Goal: Transaction & Acquisition: Purchase product/service

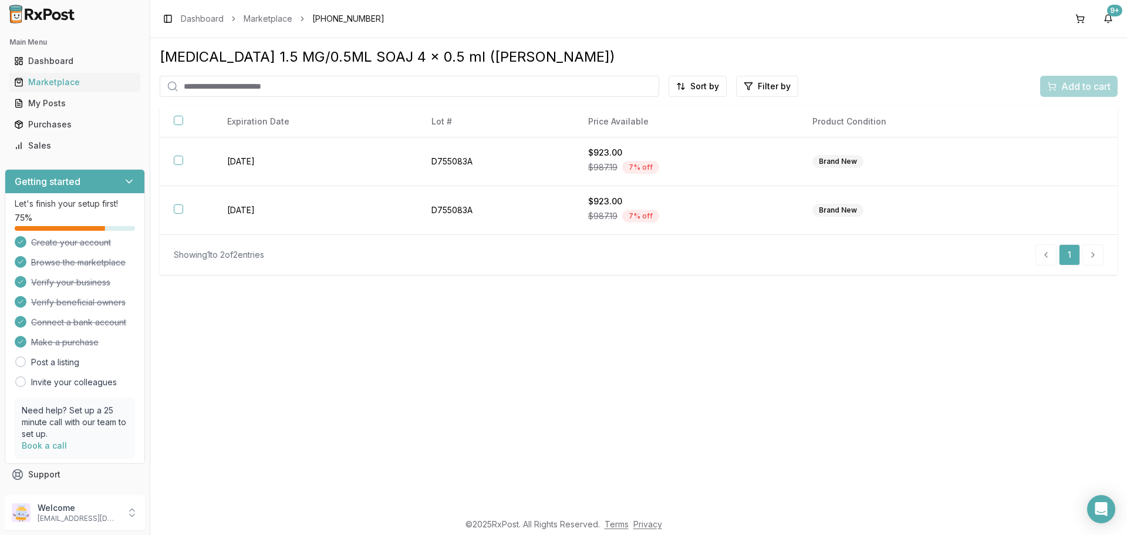
drag, startPoint x: 351, startPoint y: 78, endPoint x: 222, endPoint y: 99, distance: 130.9
click at [222, 99] on div "[MEDICAL_DATA] 1.5 MG/0.5ML SOAJ 4 x 0.5 ml (LILLY) Sort by Filter by Add to ca…" at bounding box center [639, 161] width 958 height 227
paste input "**********"
type input "**********"
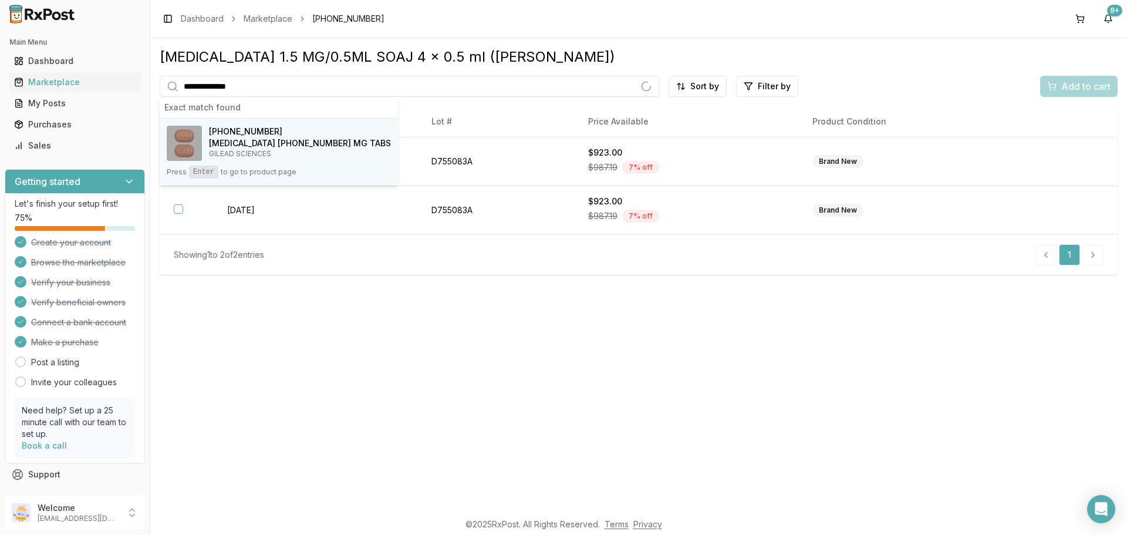
click at [262, 148] on h4 "[MEDICAL_DATA] [PHONE_NUMBER] MG TABS" at bounding box center [300, 143] width 182 height 12
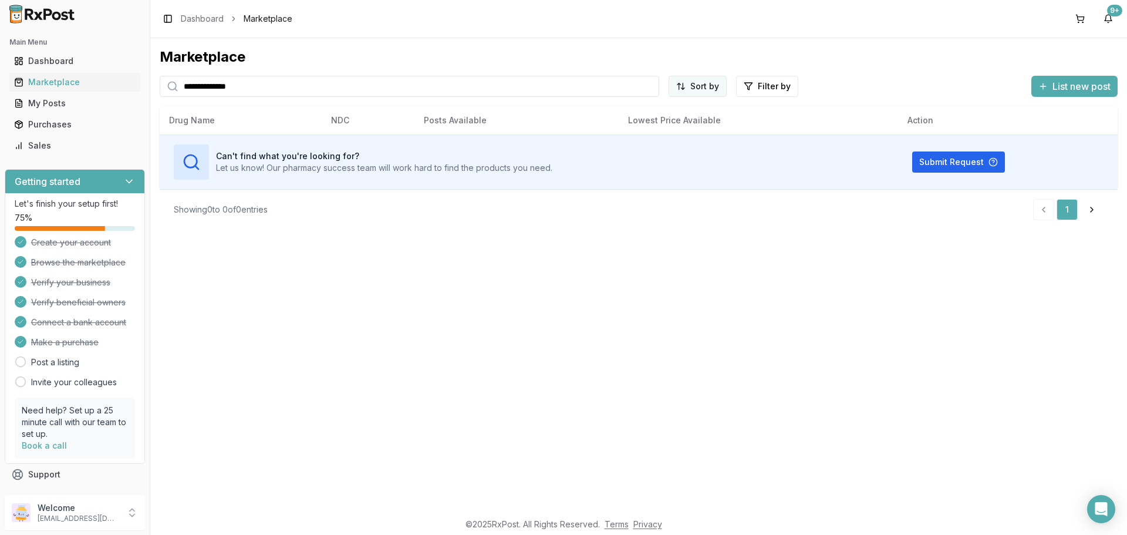
click at [691, 88] on html "**********" at bounding box center [563, 267] width 1127 height 535
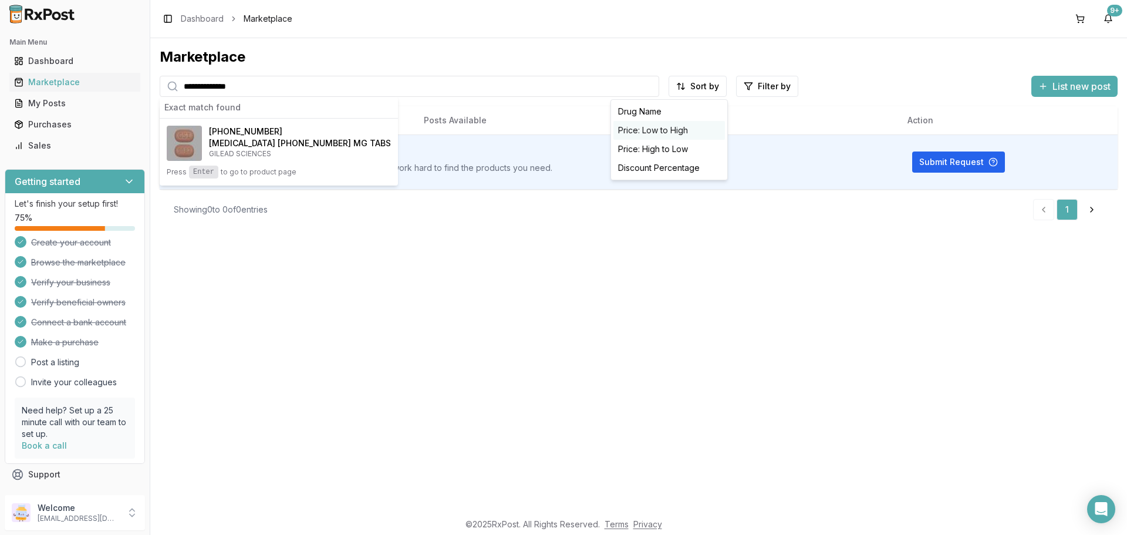
click at [681, 125] on div "Price: Low to High" at bounding box center [670, 130] width 112 height 19
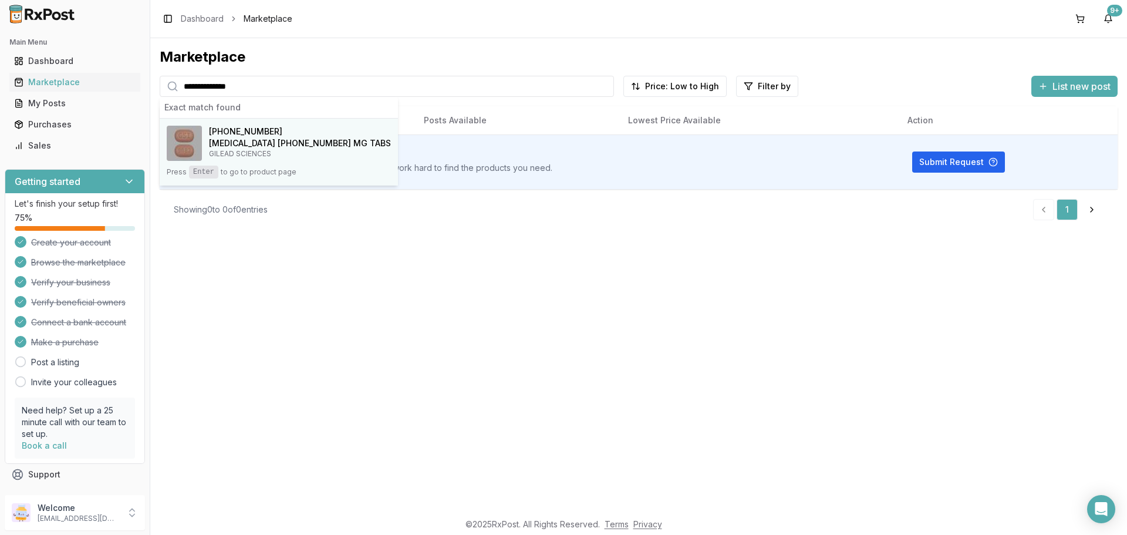
click at [276, 145] on h4 "[MEDICAL_DATA] [PHONE_NUMBER] MG TABS" at bounding box center [300, 143] width 182 height 12
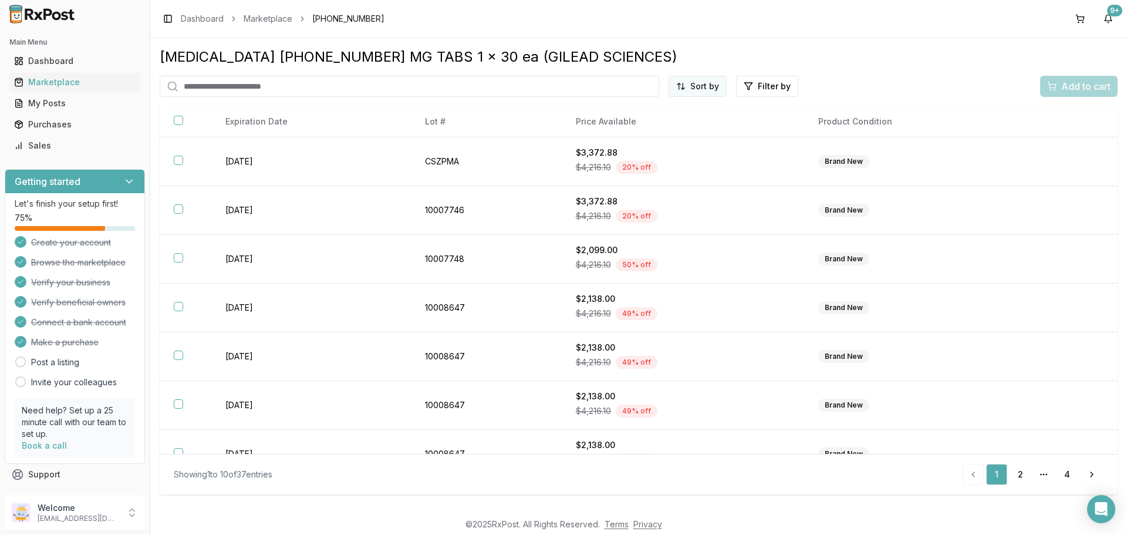
click at [710, 88] on html "Main Menu Dashboard Marketplace My Posts Purchases Sales Getting started Let's …" at bounding box center [563, 267] width 1127 height 535
click at [682, 126] on div "Price (Low to High)" at bounding box center [670, 130] width 112 height 19
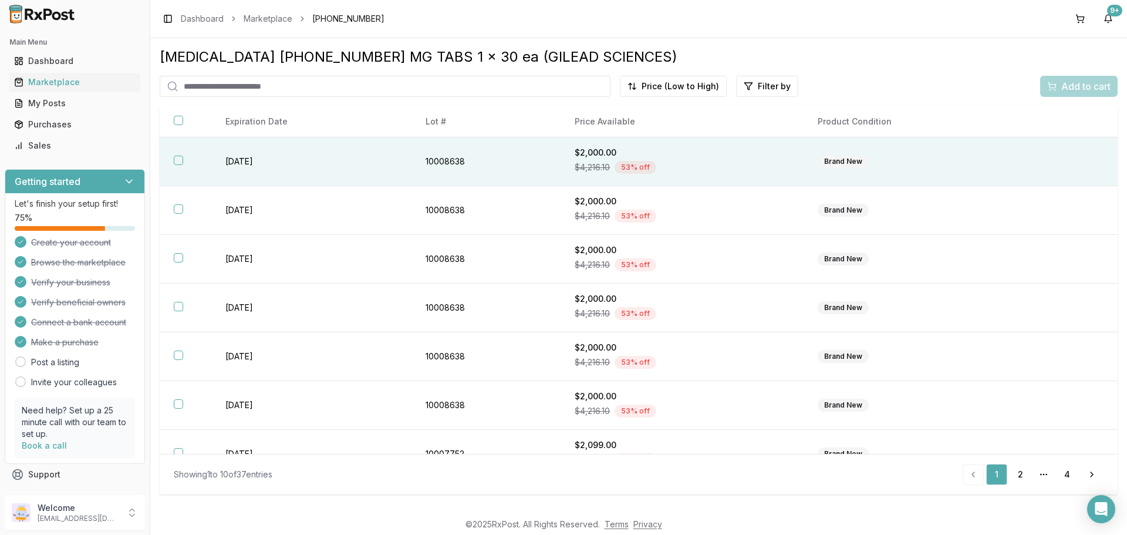
click at [181, 163] on button "button" at bounding box center [178, 160] width 9 height 9
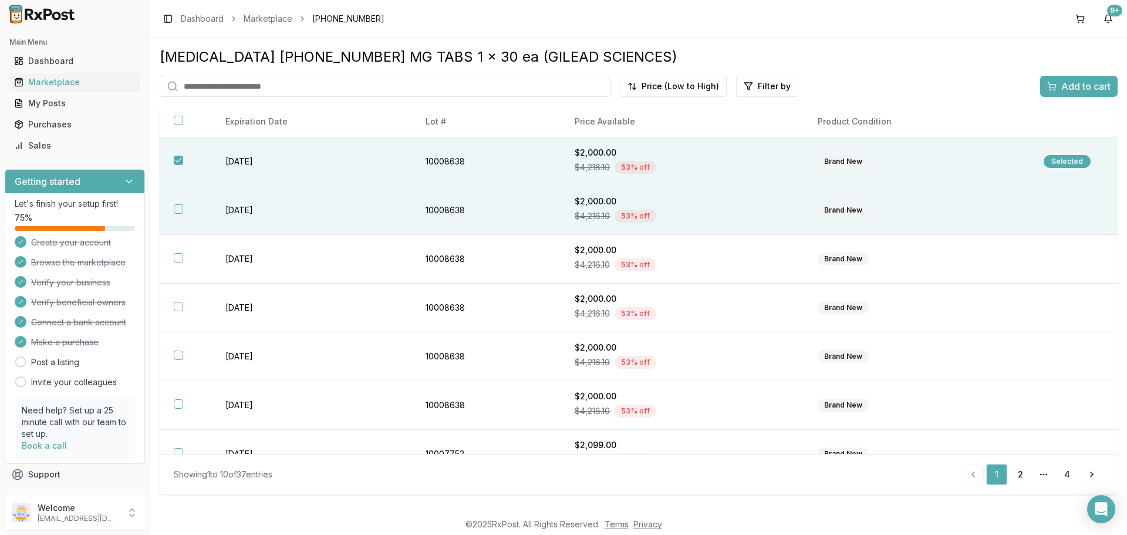
click at [182, 207] on button "button" at bounding box center [178, 208] width 9 height 9
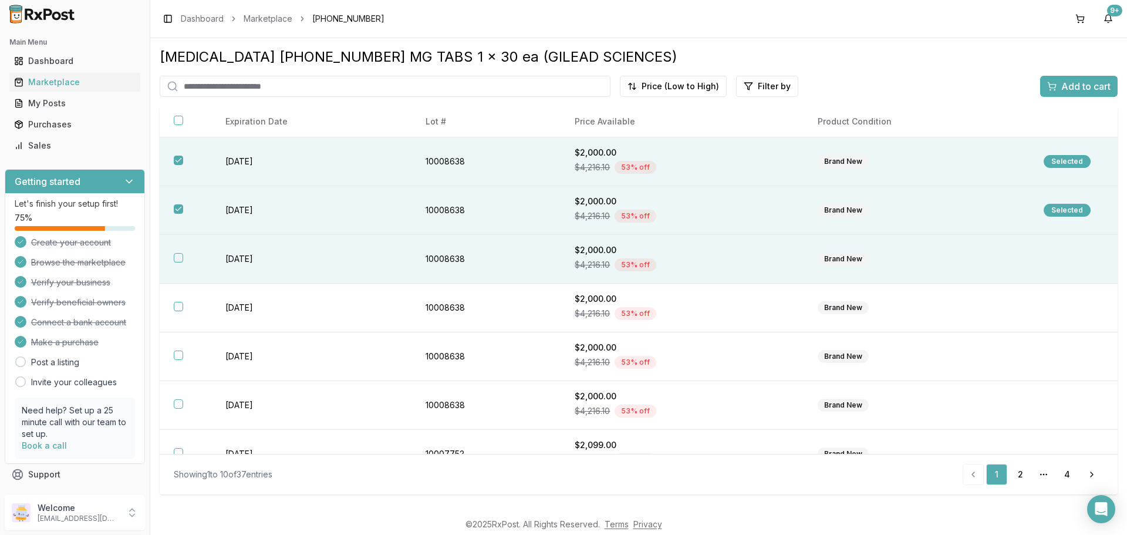
click at [174, 255] on button "button" at bounding box center [178, 257] width 9 height 9
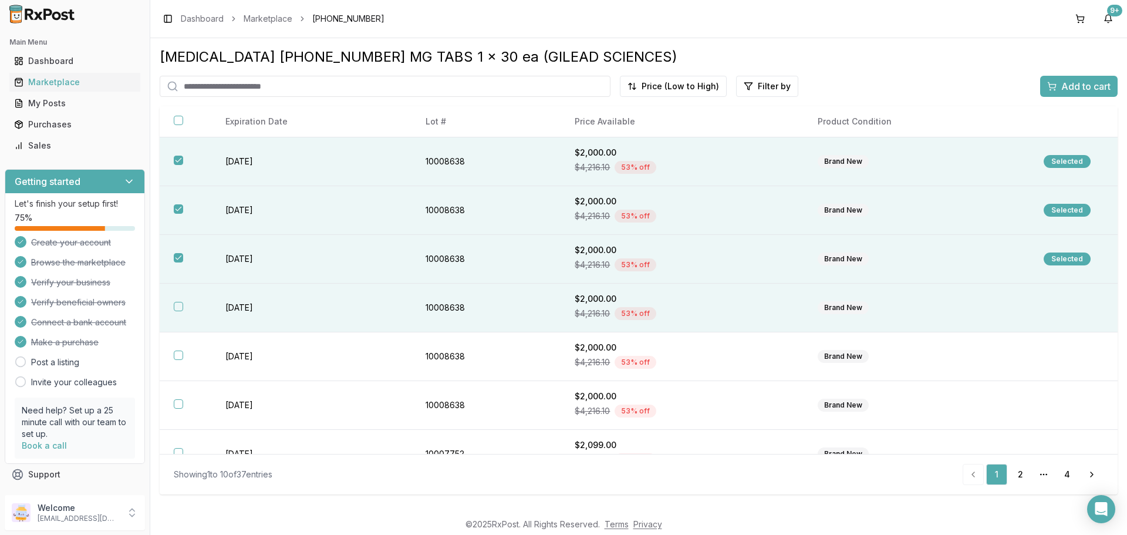
click at [176, 305] on button "button" at bounding box center [178, 306] width 9 height 9
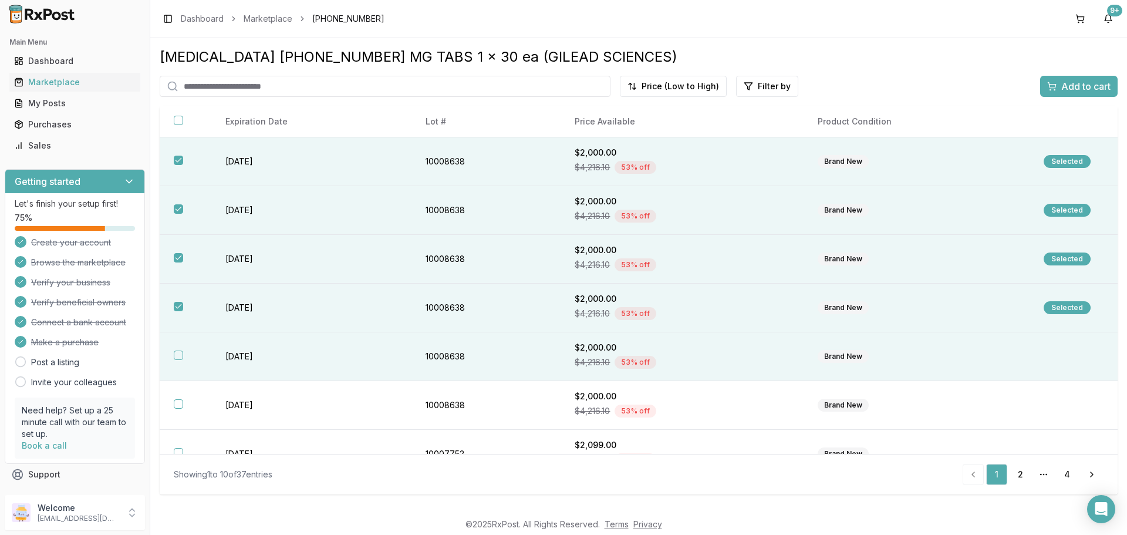
click at [177, 356] on button "button" at bounding box center [178, 355] width 9 height 9
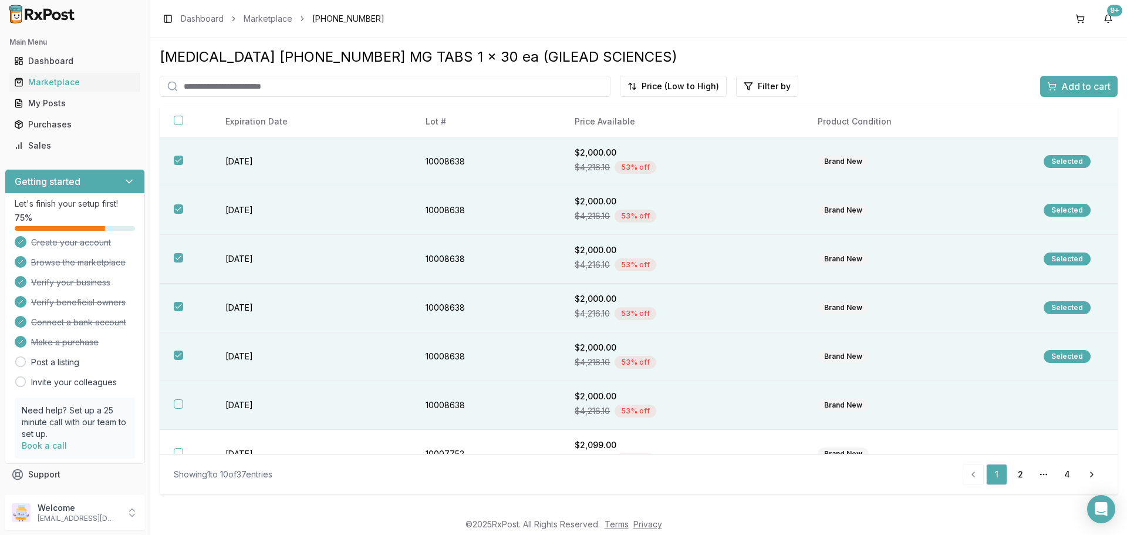
click at [178, 402] on button "button" at bounding box center [178, 403] width 9 height 9
click at [1078, 91] on span "Add to cart" at bounding box center [1086, 86] width 49 height 14
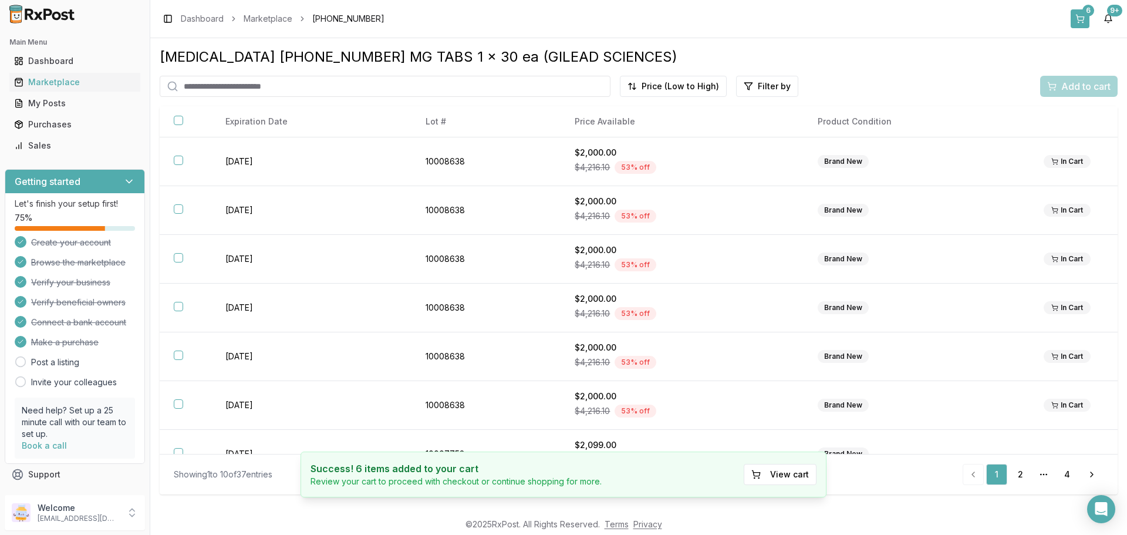
click at [1081, 21] on button "6" at bounding box center [1080, 18] width 19 height 19
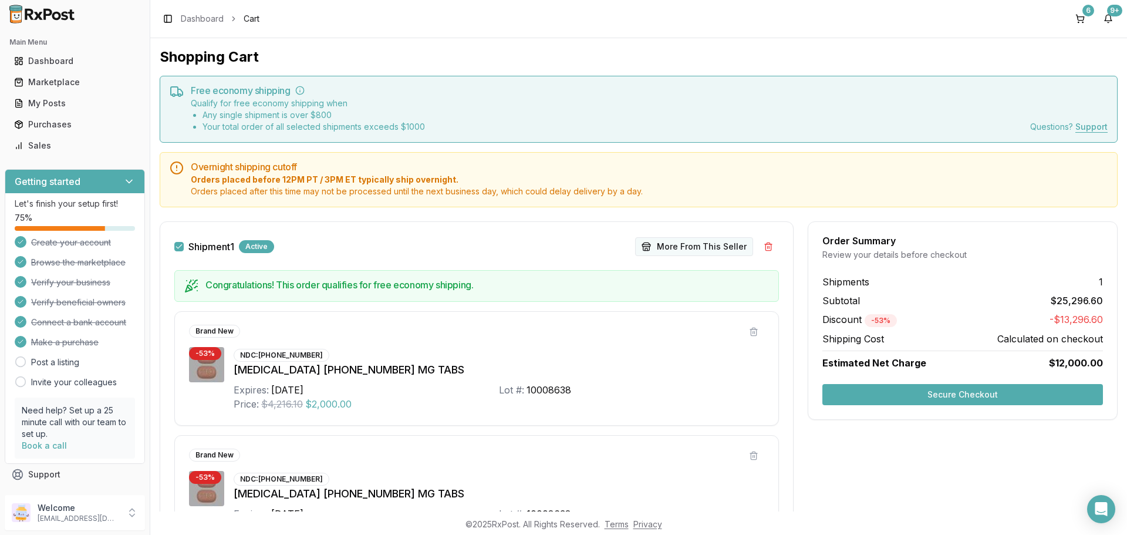
click at [681, 247] on button "More From This Seller" at bounding box center [694, 246] width 118 height 19
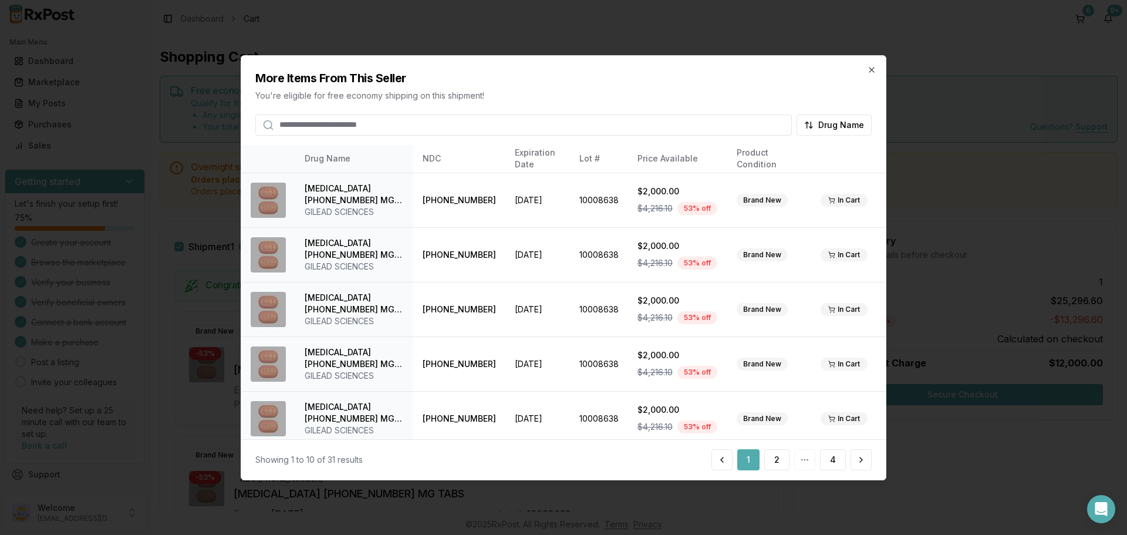
click at [517, 115] on input "search" at bounding box center [523, 124] width 537 height 21
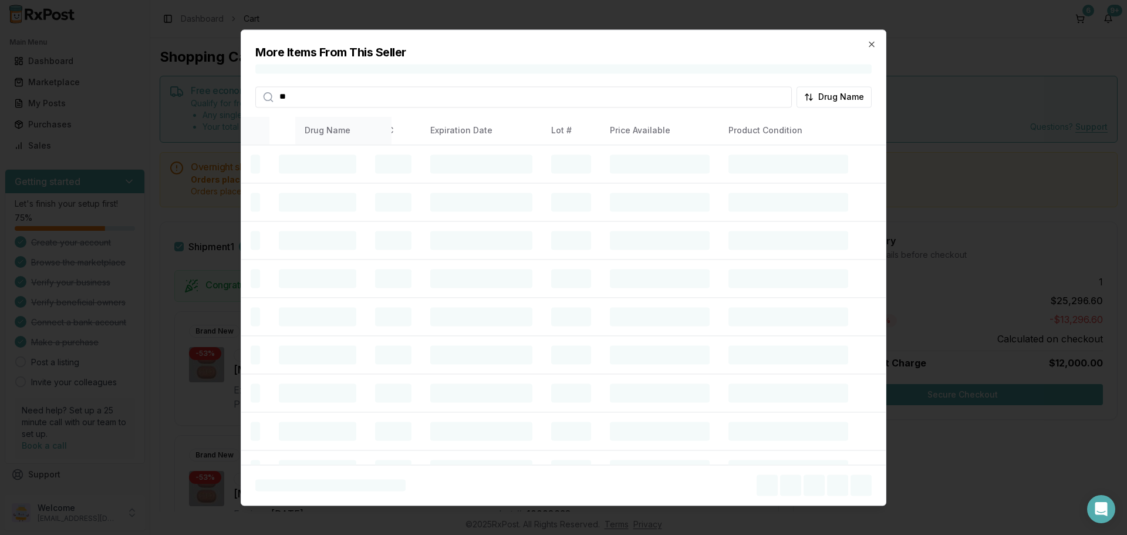
type input "*"
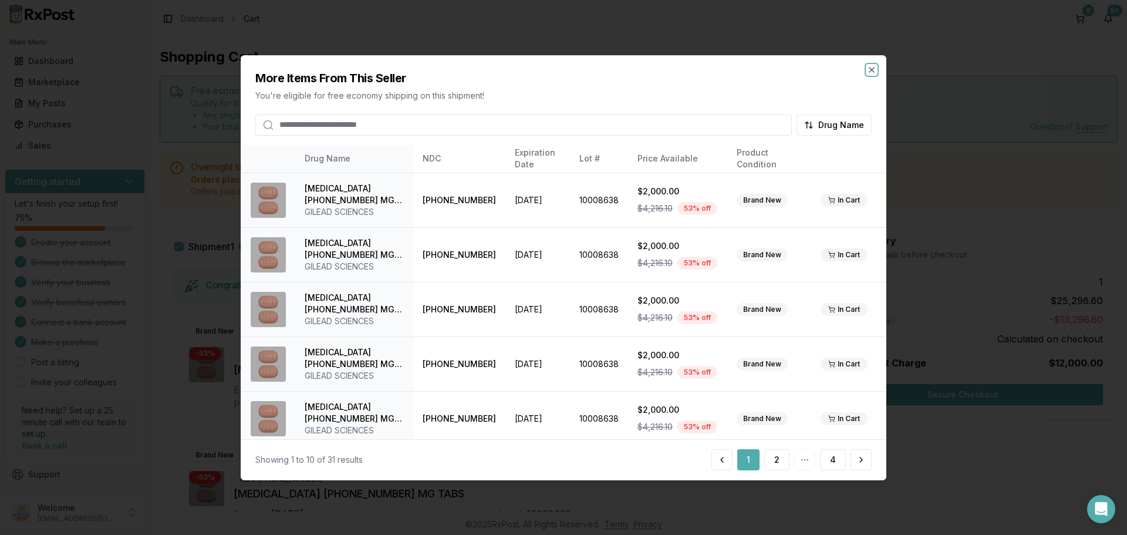
click at [868, 65] on icon "button" at bounding box center [871, 69] width 9 height 9
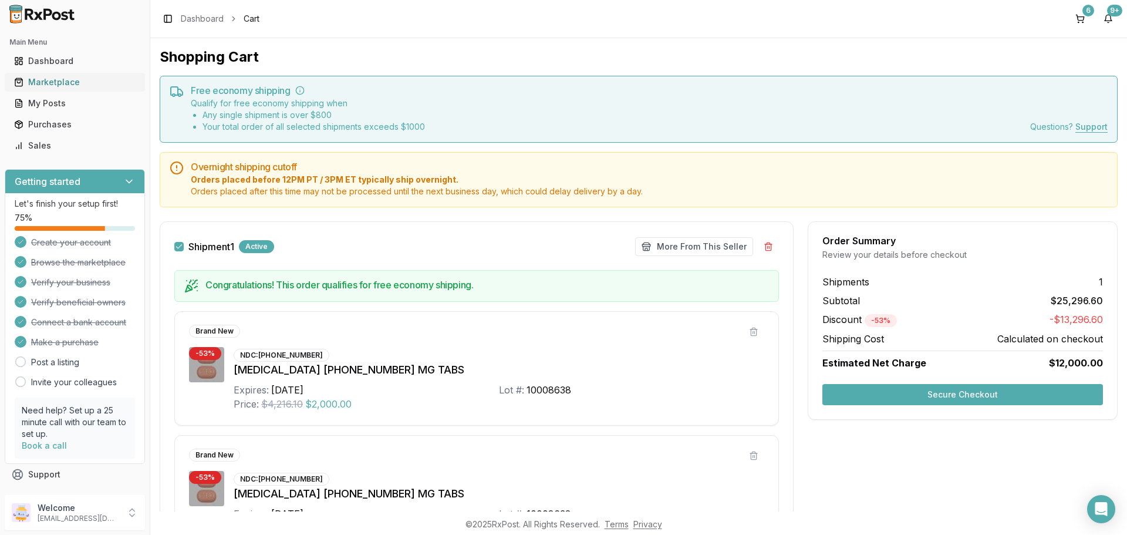
click at [53, 83] on div "Marketplace" at bounding box center [75, 82] width 122 height 12
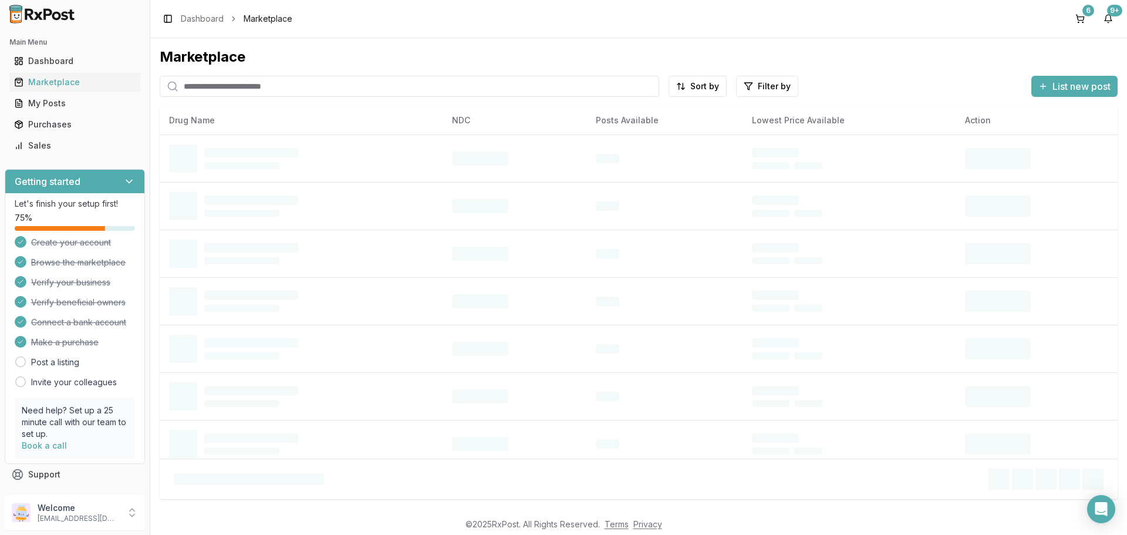
click at [292, 90] on input "search" at bounding box center [410, 86] width 500 height 21
paste input "**********"
type input "**********"
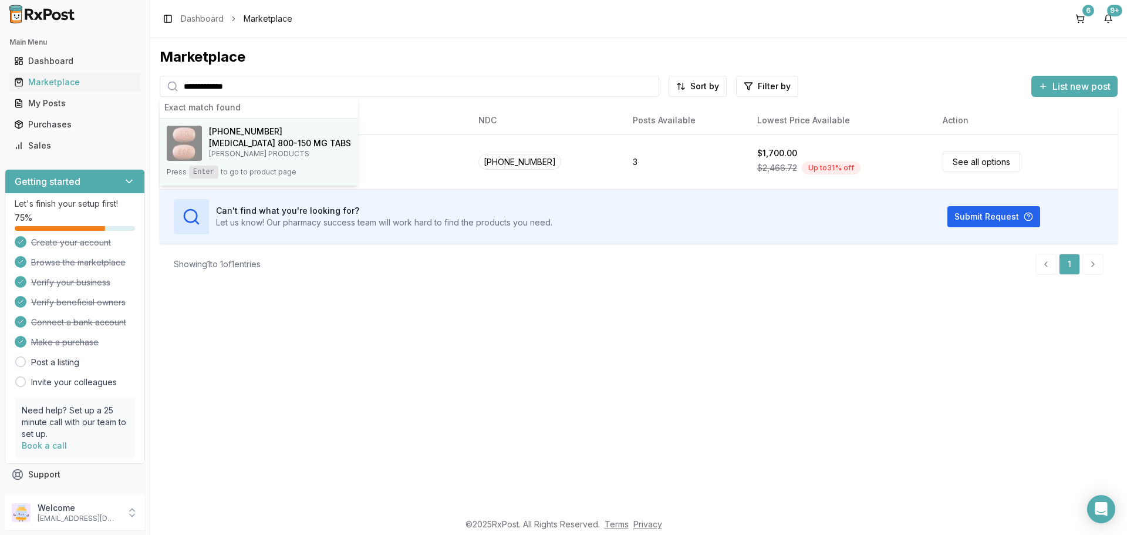
click at [284, 134] on div "59676-0575-30" at bounding box center [280, 132] width 142 height 12
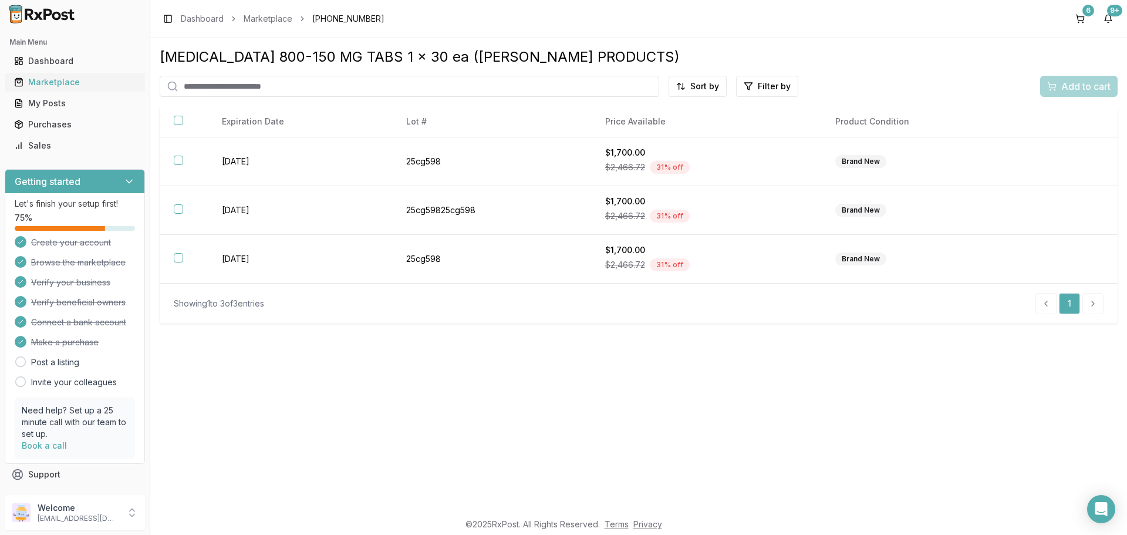
drag, startPoint x: 38, startPoint y: 81, endPoint x: 52, endPoint y: 80, distance: 14.1
click at [38, 80] on div "Marketplace" at bounding box center [75, 82] width 122 height 12
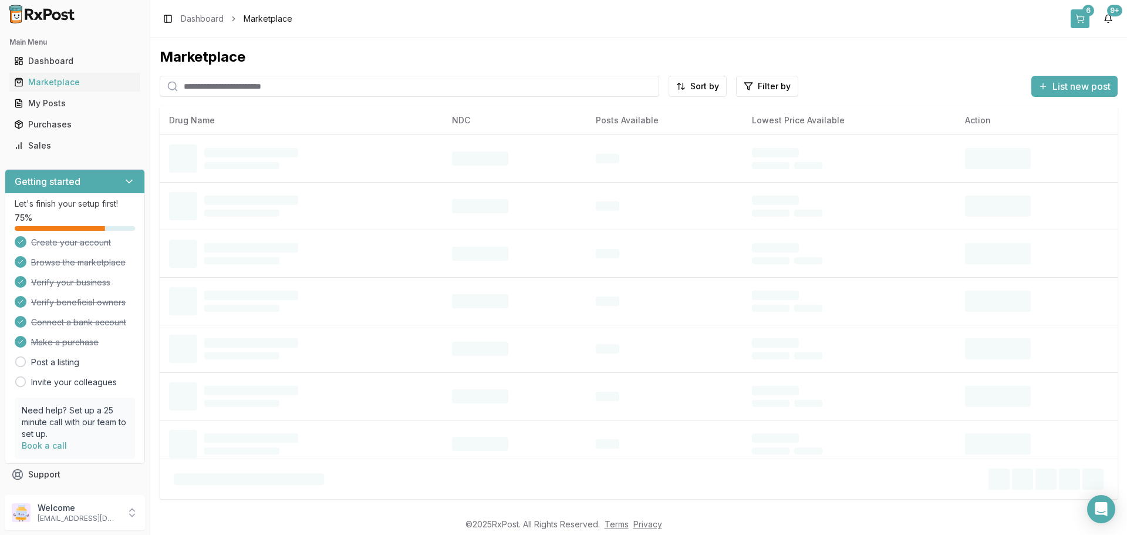
click at [1076, 20] on button "6" at bounding box center [1080, 18] width 19 height 19
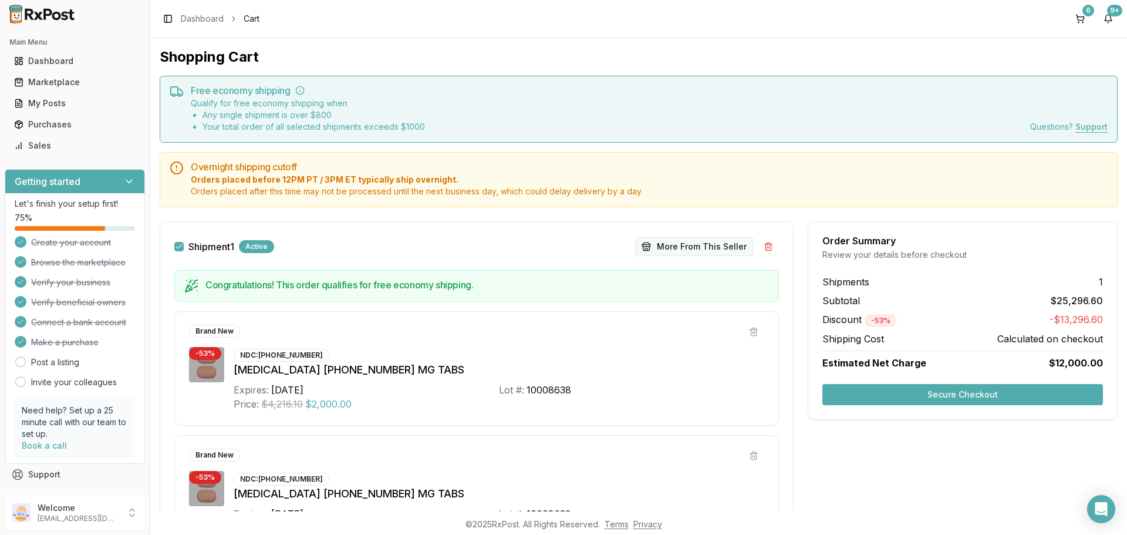
click at [707, 248] on button "More From This Seller" at bounding box center [694, 246] width 118 height 19
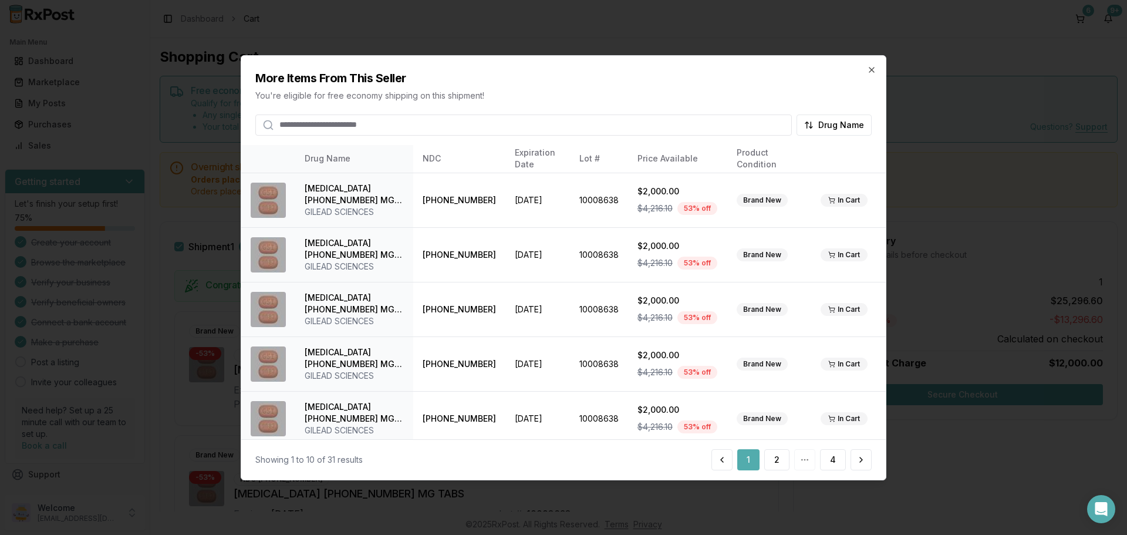
click at [402, 125] on input "search" at bounding box center [523, 124] width 537 height 21
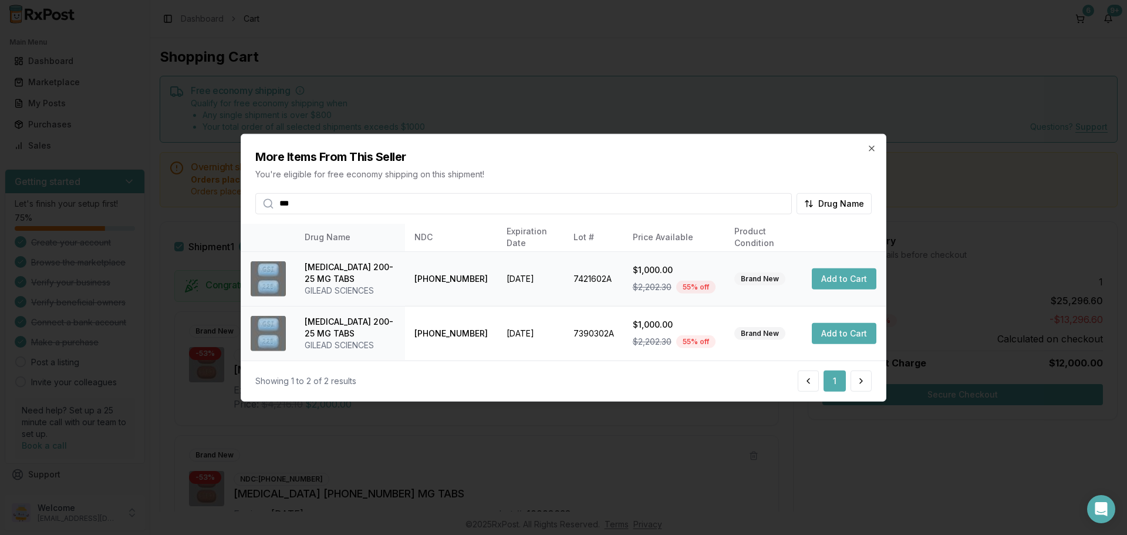
click at [827, 279] on button "Add to Cart" at bounding box center [844, 278] width 65 height 21
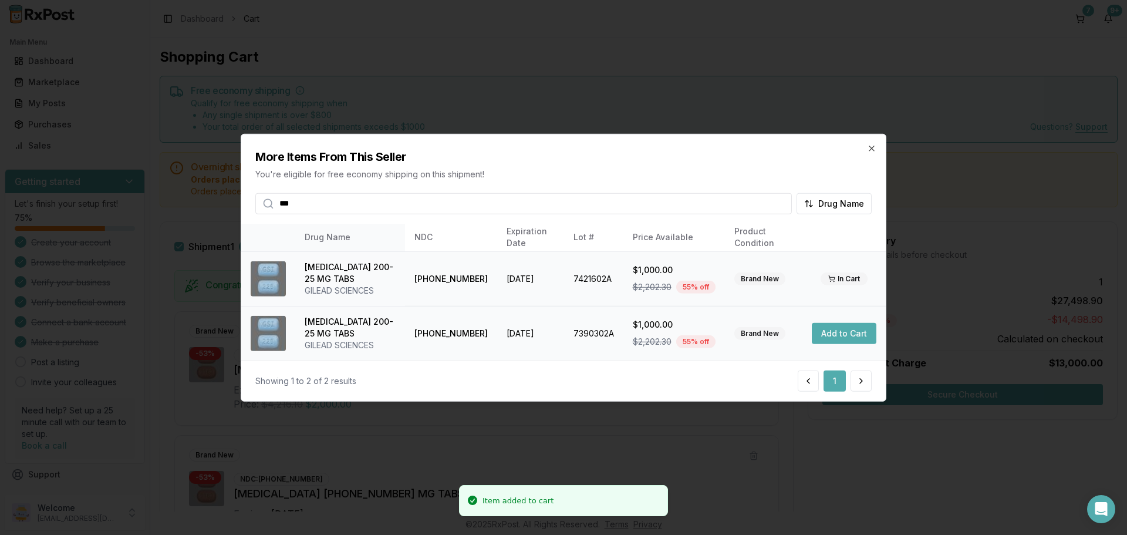
click at [834, 337] on button "Add to Cart" at bounding box center [844, 333] width 65 height 21
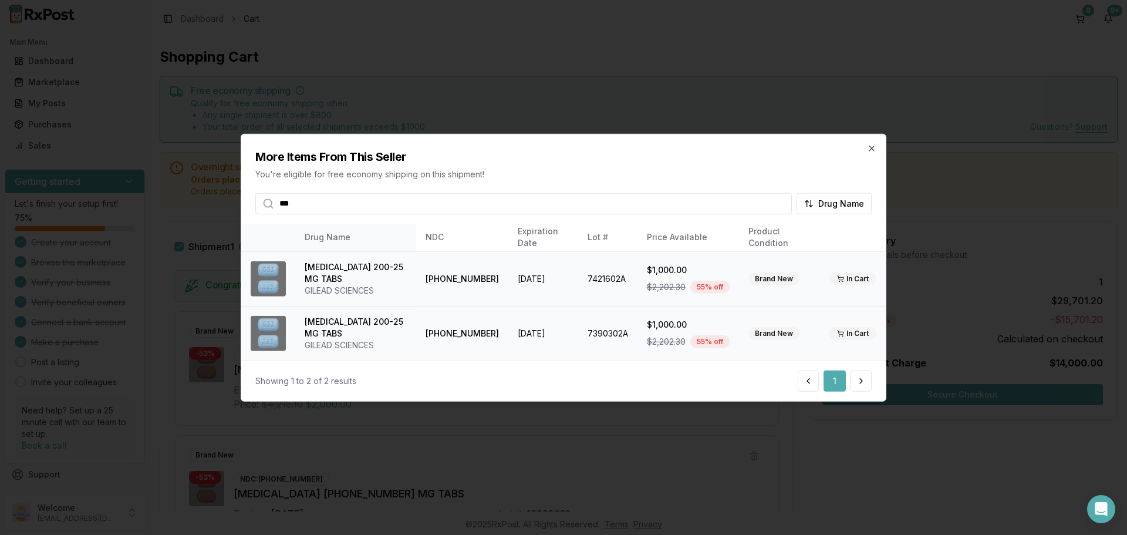
drag, startPoint x: 305, startPoint y: 210, endPoint x: 244, endPoint y: 211, distance: 60.5
click at [244, 211] on div "More Items From This Seller You're eligible for free economy shipping on this s…" at bounding box center [563, 174] width 645 height 80
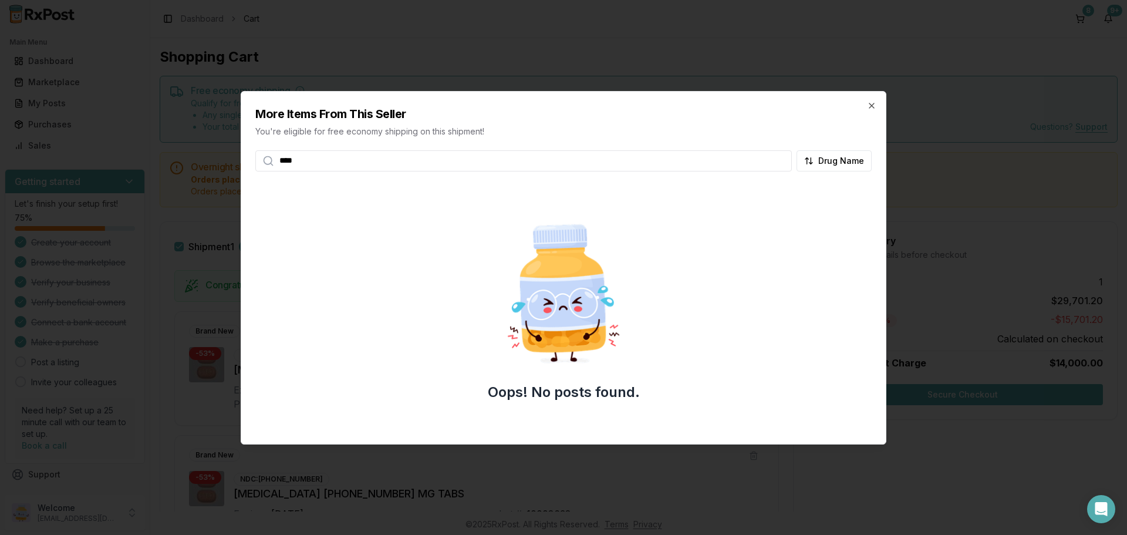
type input "****"
click at [877, 106] on div "More Items From This Seller You're eligible for free economy shipping on this s…" at bounding box center [563, 132] width 645 height 80
click at [868, 110] on icon "button" at bounding box center [871, 105] width 9 height 9
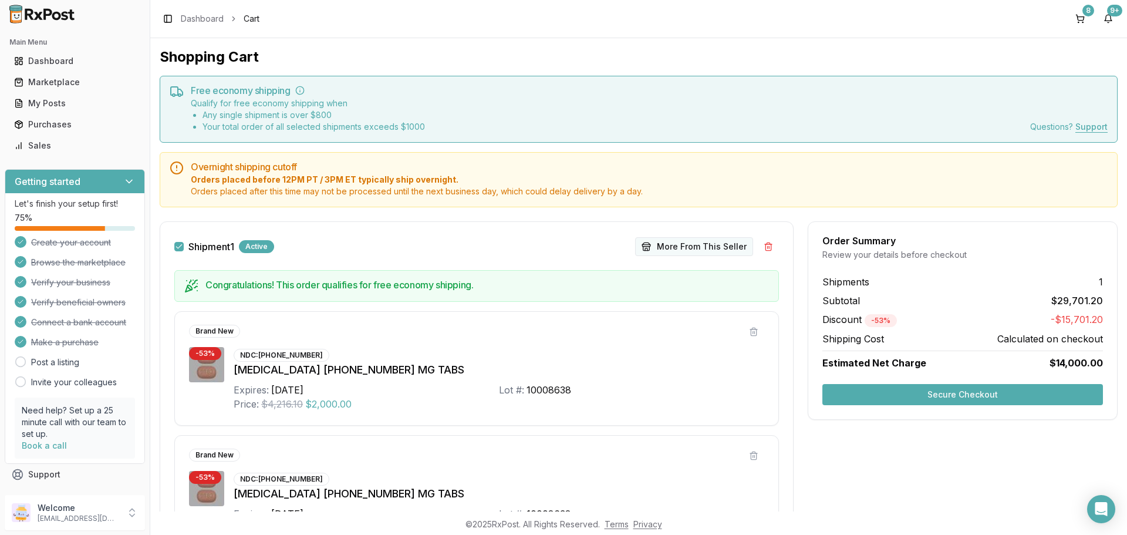
click at [704, 244] on button "More From This Seller" at bounding box center [694, 246] width 118 height 19
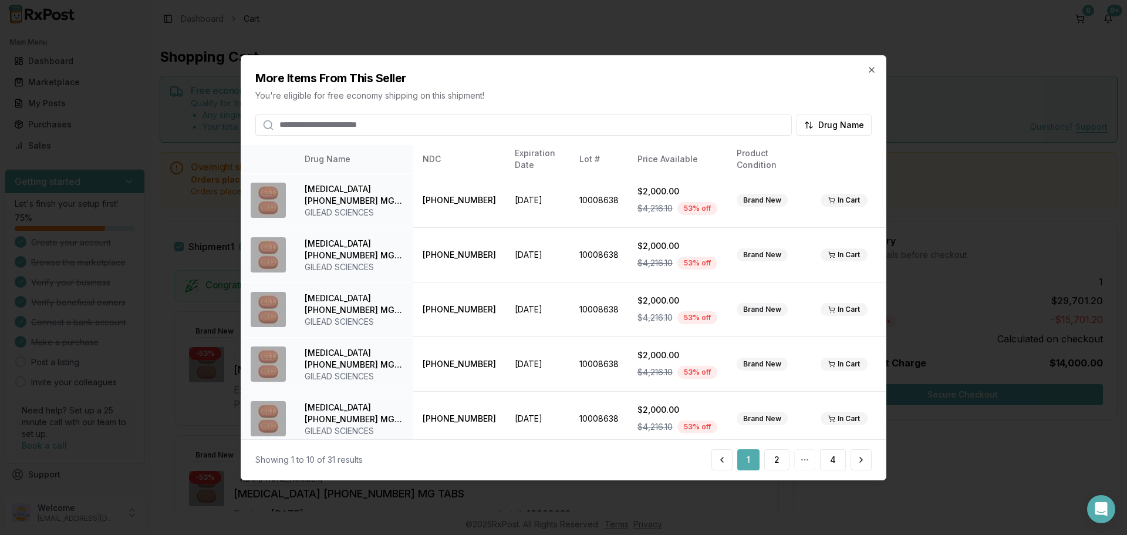
click at [494, 119] on input "search" at bounding box center [523, 124] width 537 height 21
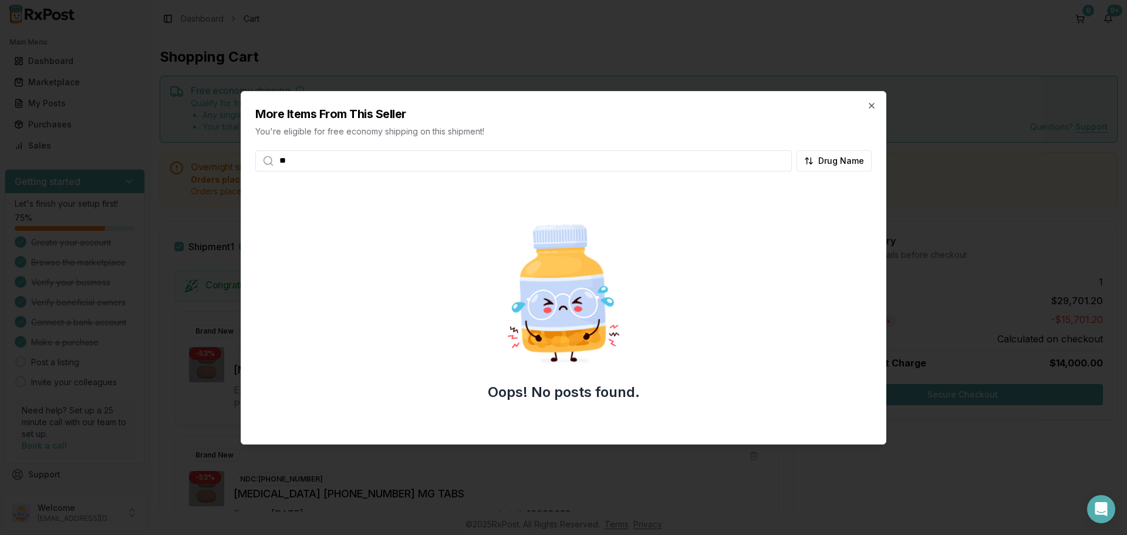
type input "*"
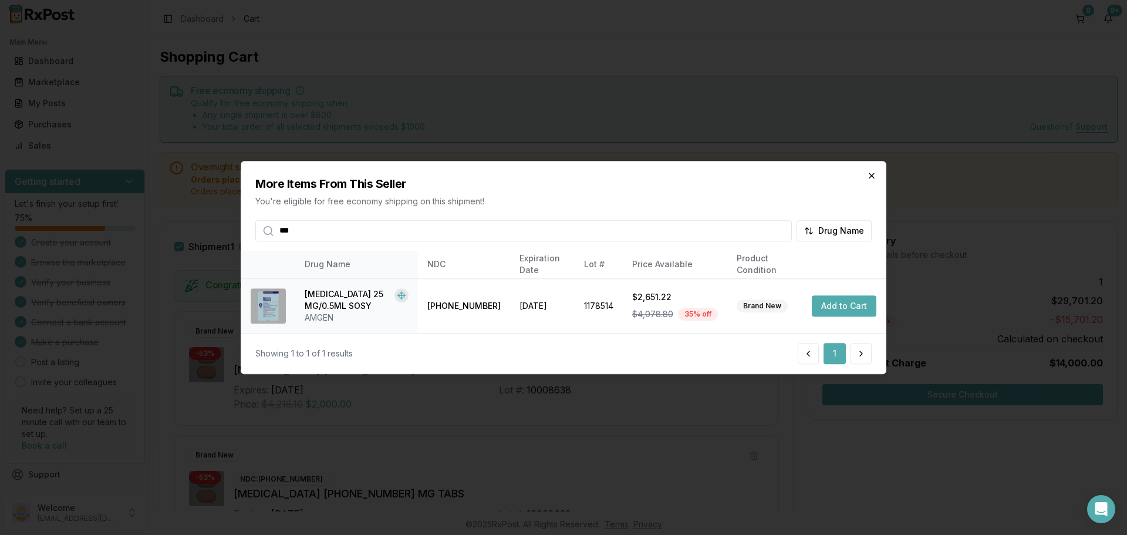
type input "***"
click at [874, 175] on icon "button" at bounding box center [871, 175] width 9 height 9
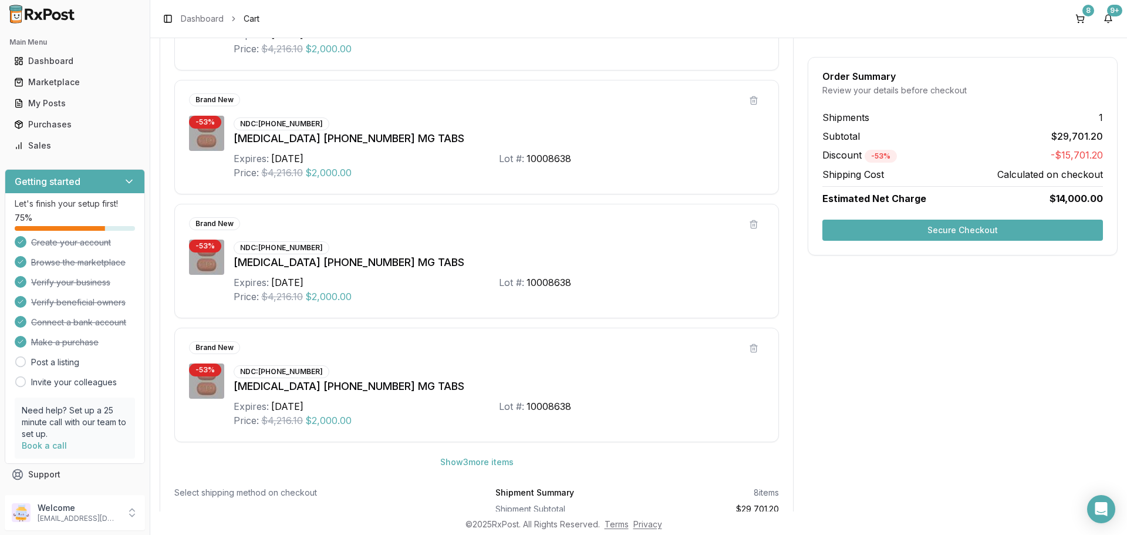
scroll to position [574, 0]
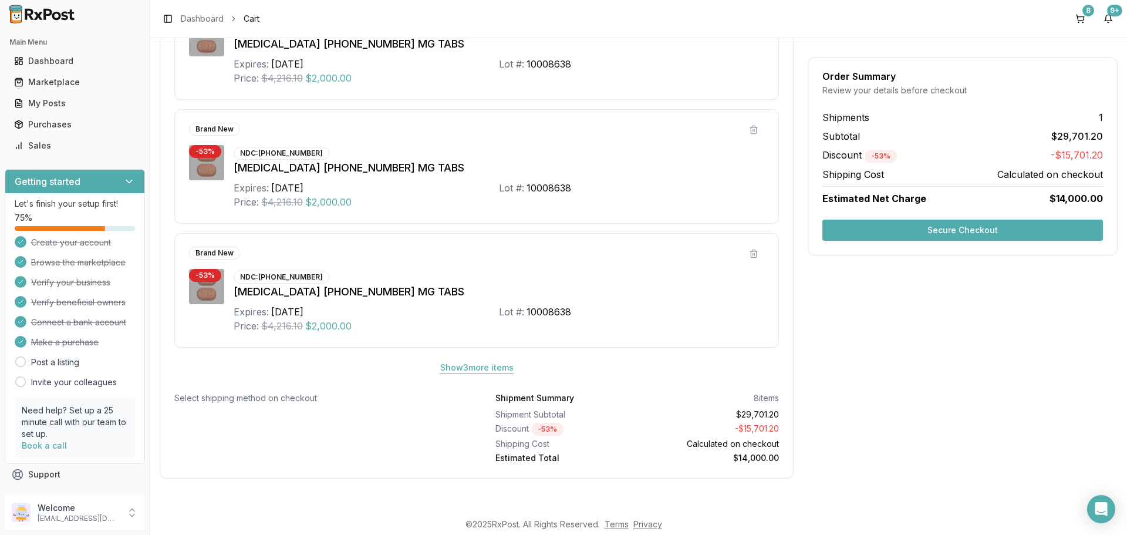
click at [472, 373] on button "Show 3 more item s" at bounding box center [477, 367] width 92 height 21
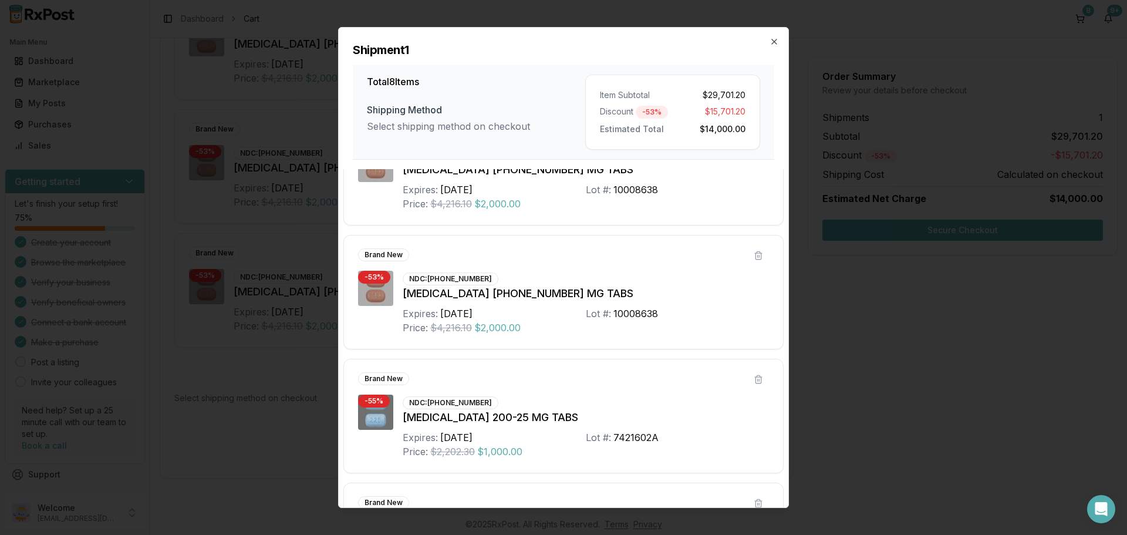
scroll to position [652, 0]
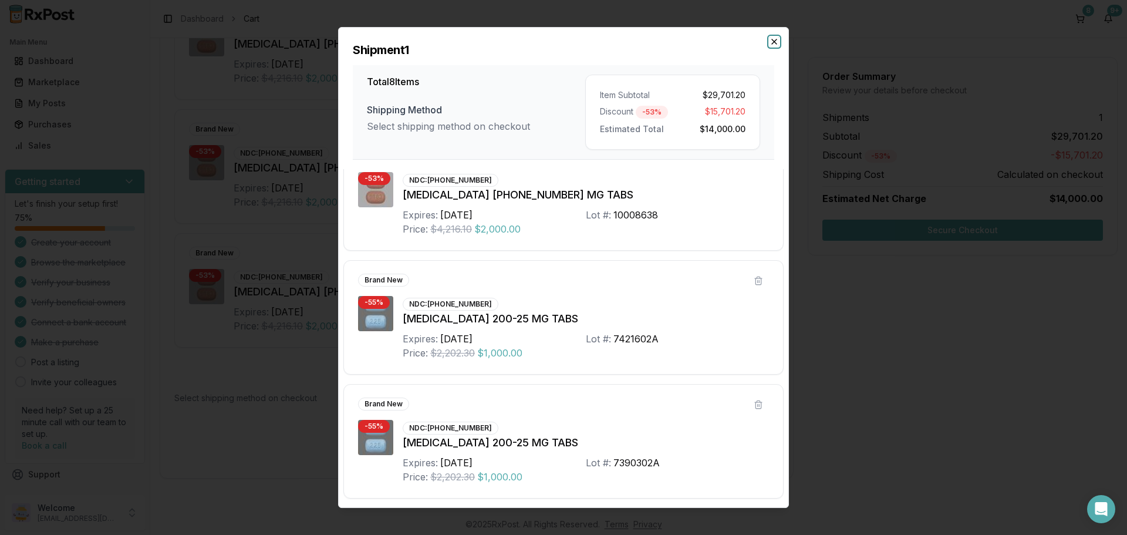
click at [773, 40] on icon "button" at bounding box center [774, 41] width 5 height 5
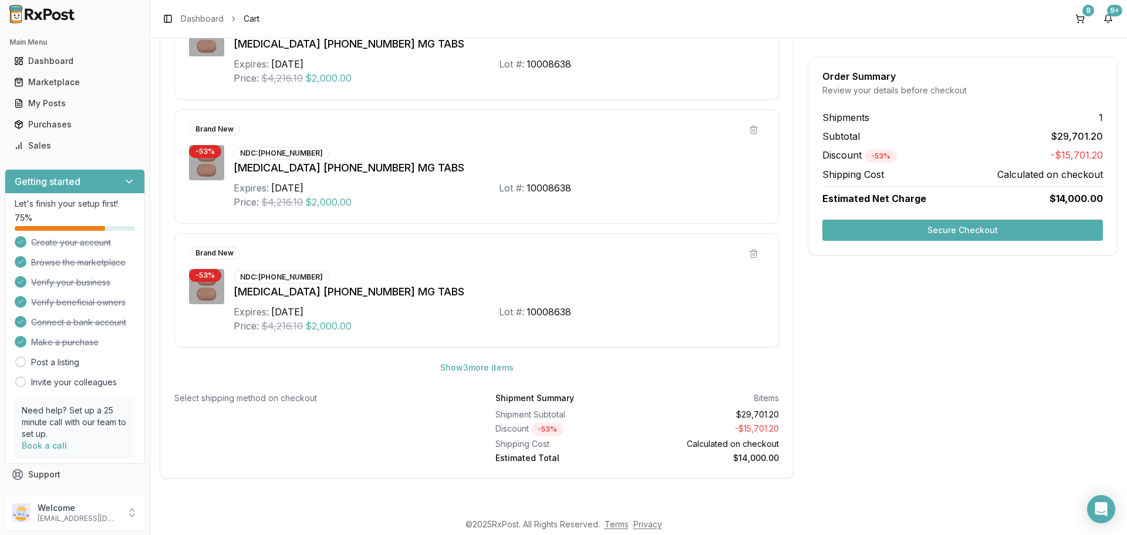
click at [930, 230] on button "Secure Checkout" at bounding box center [963, 230] width 281 height 21
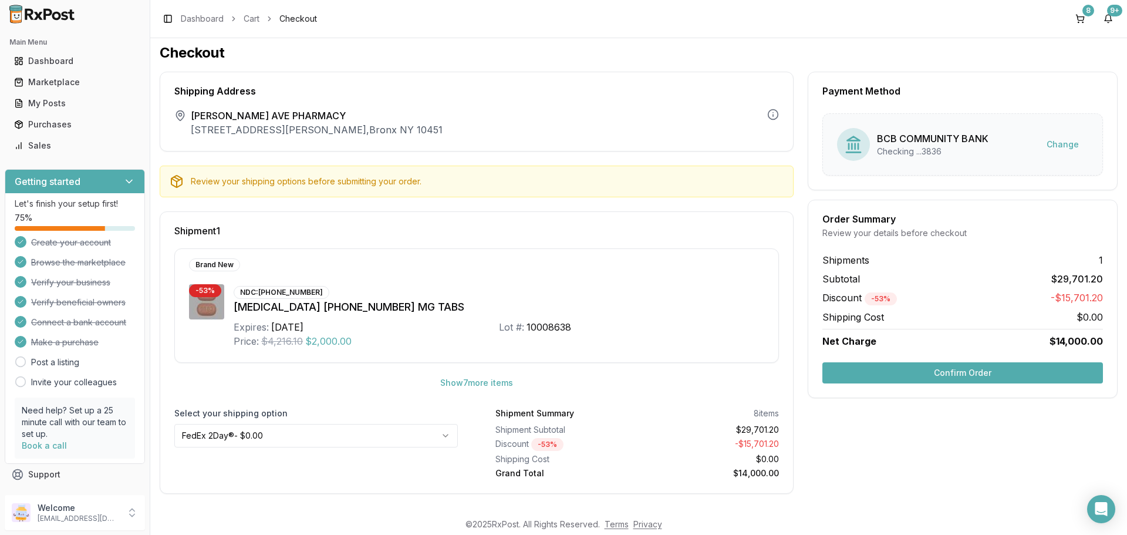
scroll to position [5, 0]
click at [393, 425] on html "Main Menu Dashboard Marketplace My Posts Purchases Sales Getting started Let's …" at bounding box center [563, 267] width 1127 height 535
click at [896, 368] on button "Confirm Order" at bounding box center [963, 371] width 281 height 21
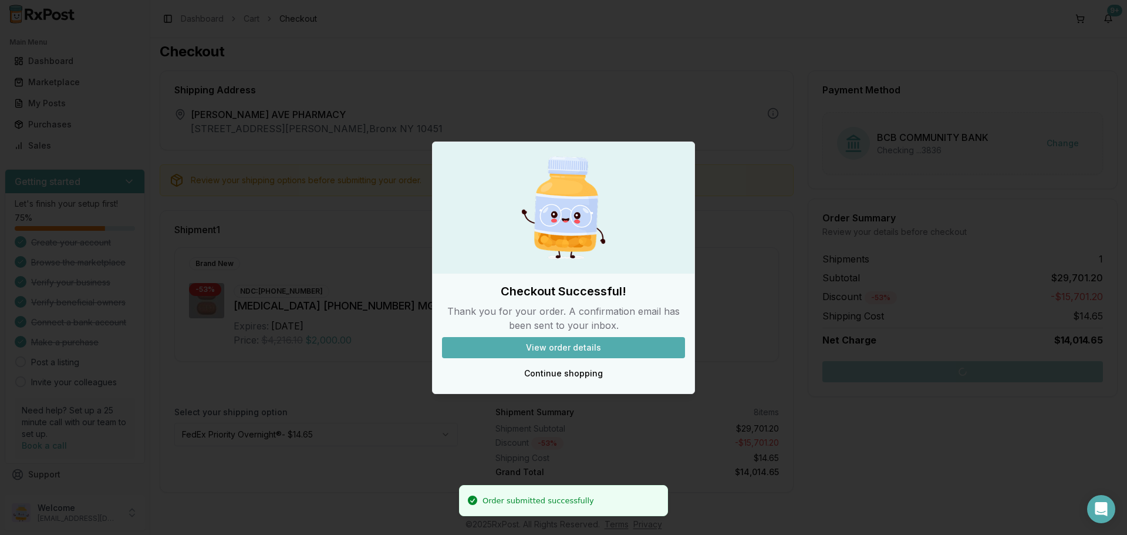
click at [587, 343] on button "View order details" at bounding box center [563, 347] width 243 height 21
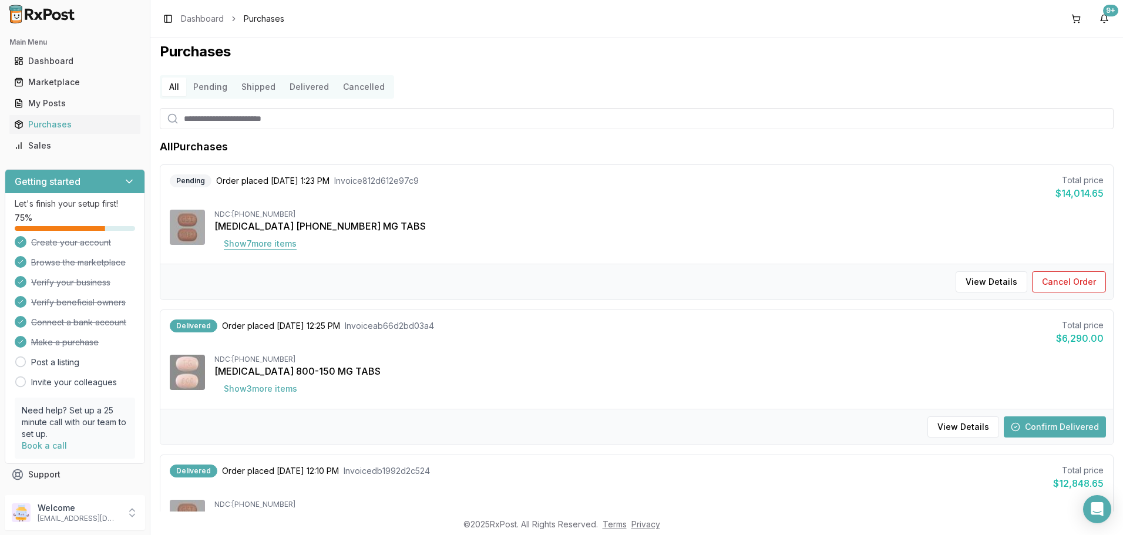
click at [270, 243] on button "Show 7 more item s" at bounding box center [260, 243] width 92 height 21
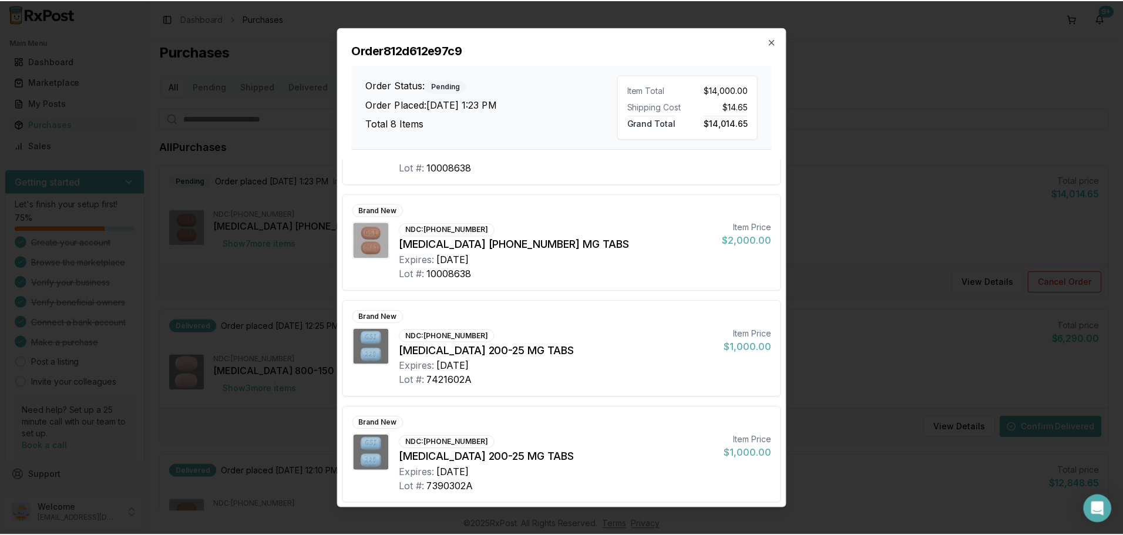
scroll to position [501, 0]
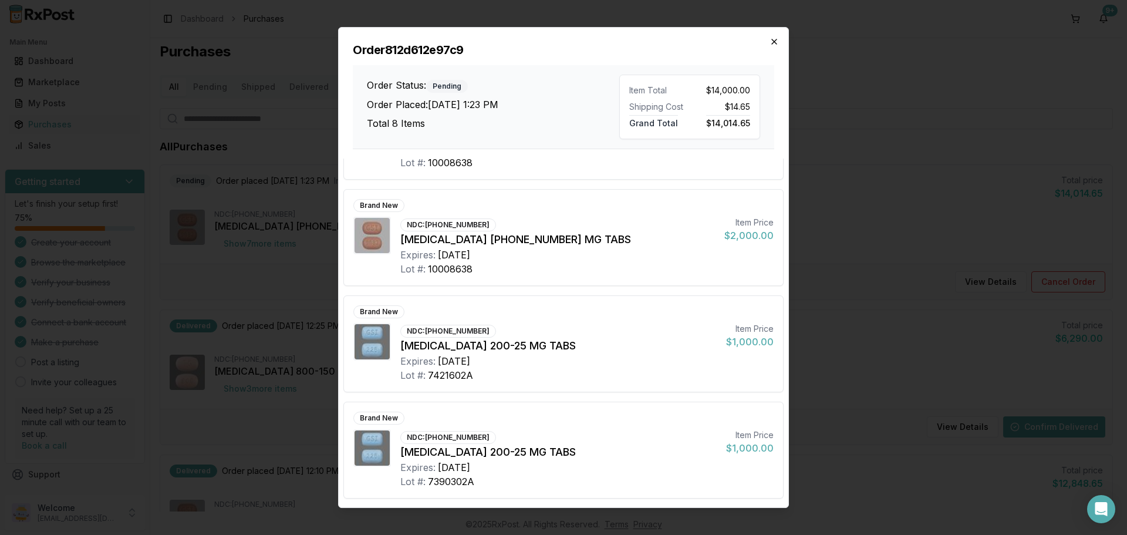
click at [773, 39] on icon "button" at bounding box center [774, 41] width 5 height 5
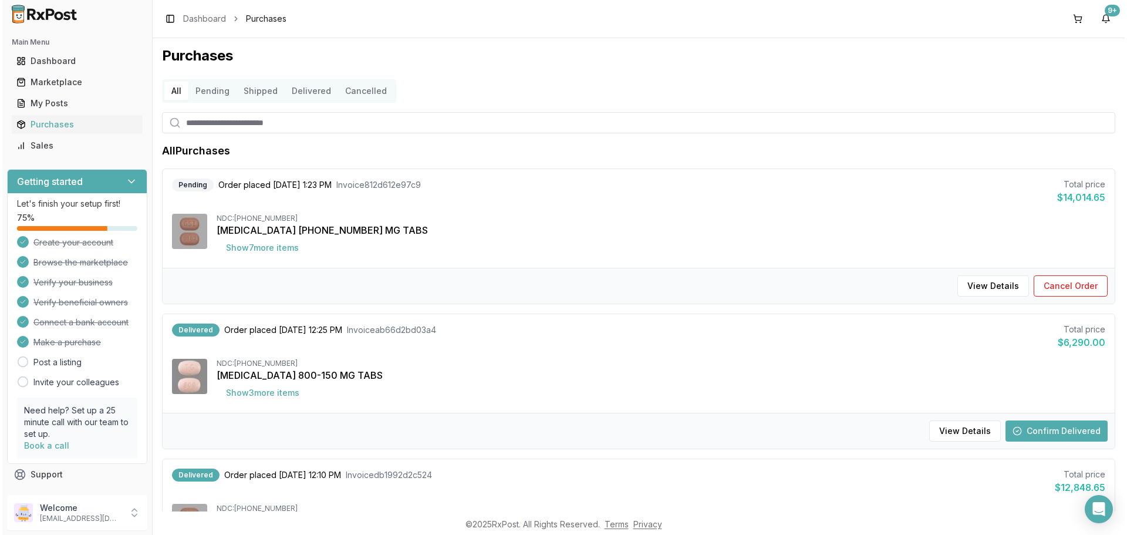
scroll to position [0, 0]
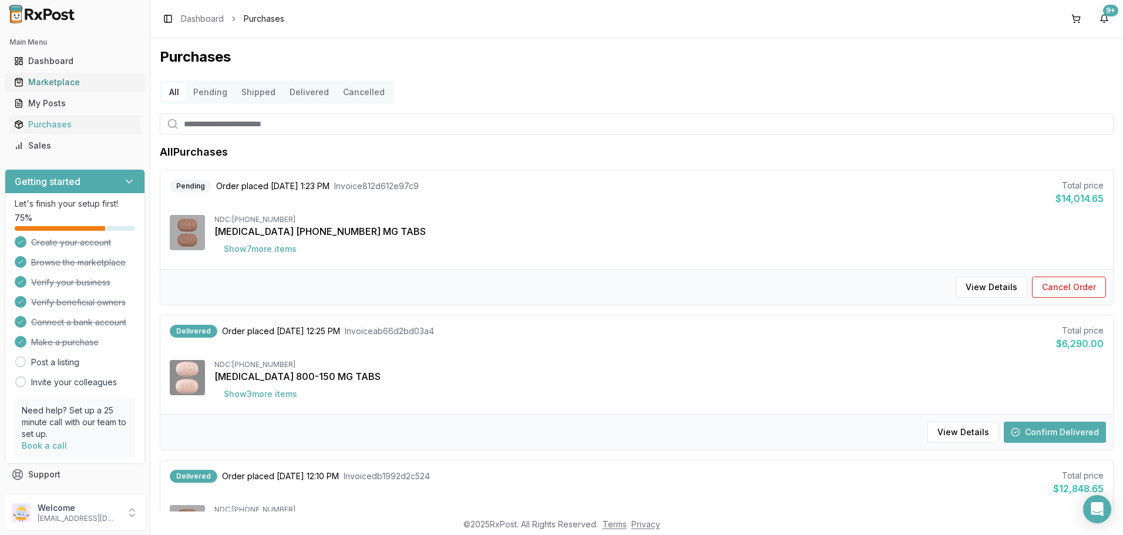
click at [89, 83] on div "Marketplace" at bounding box center [75, 82] width 122 height 12
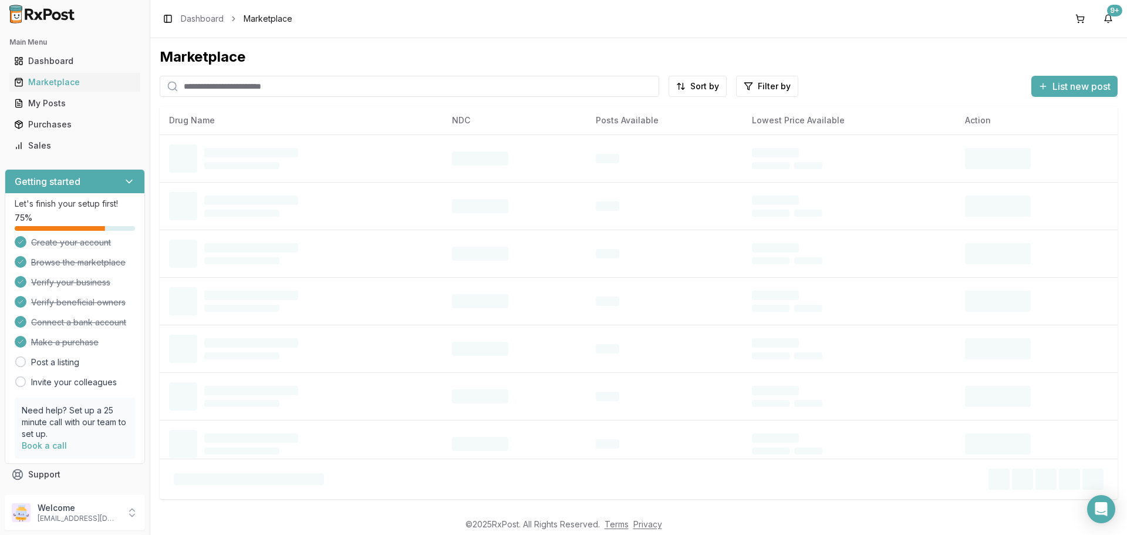
click at [413, 86] on input "search" at bounding box center [410, 86] width 500 height 21
paste input "**********"
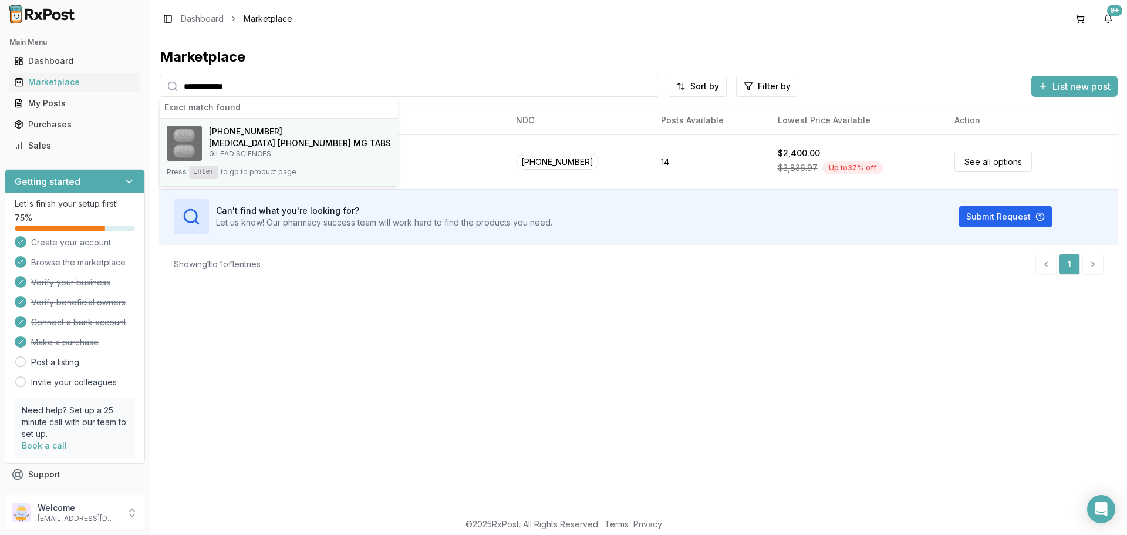
type input "**********"
click at [278, 146] on h4 "Odefsey 200-25-25 MG TABS" at bounding box center [300, 143] width 182 height 12
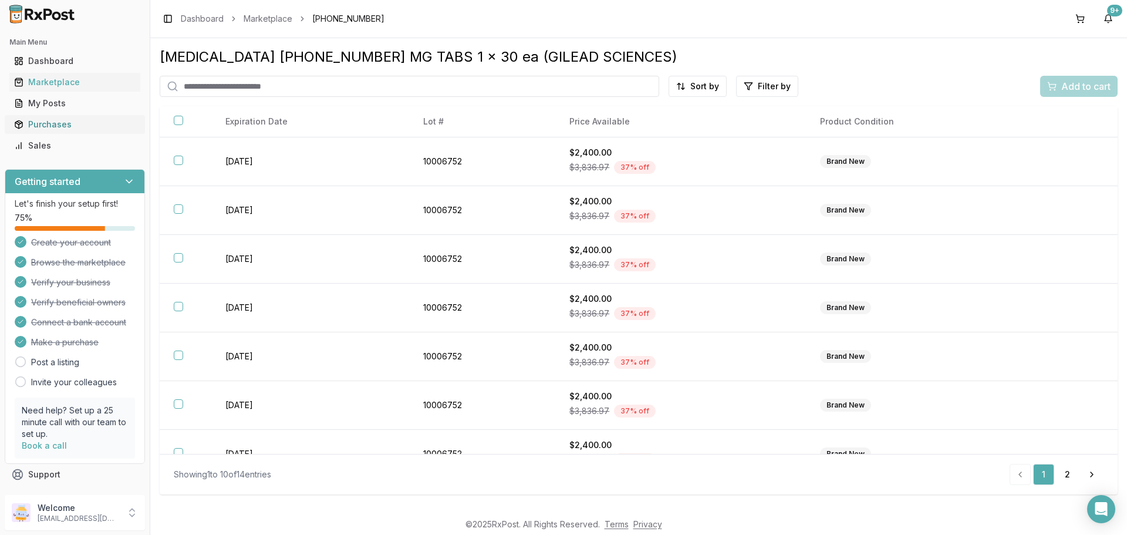
click at [62, 122] on div "Purchases" at bounding box center [75, 125] width 122 height 12
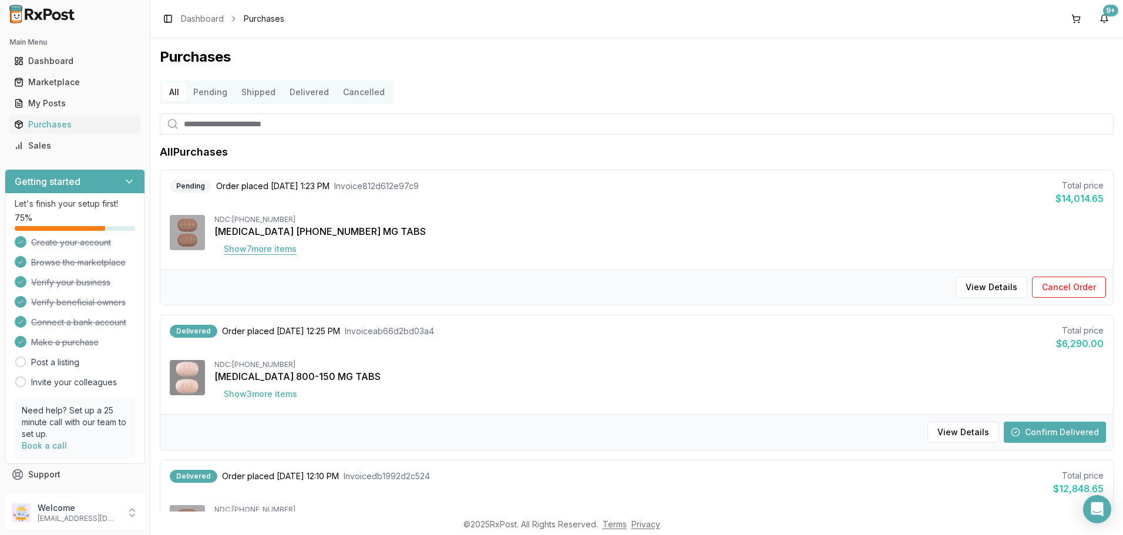
click at [274, 249] on button "Show 7 more item s" at bounding box center [260, 248] width 92 height 21
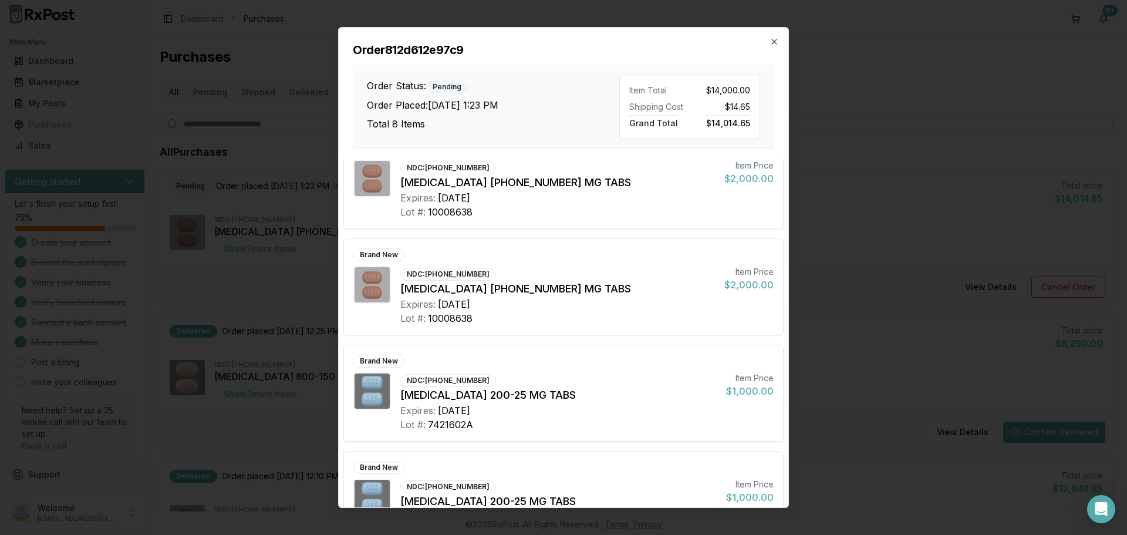
scroll to position [470, 0]
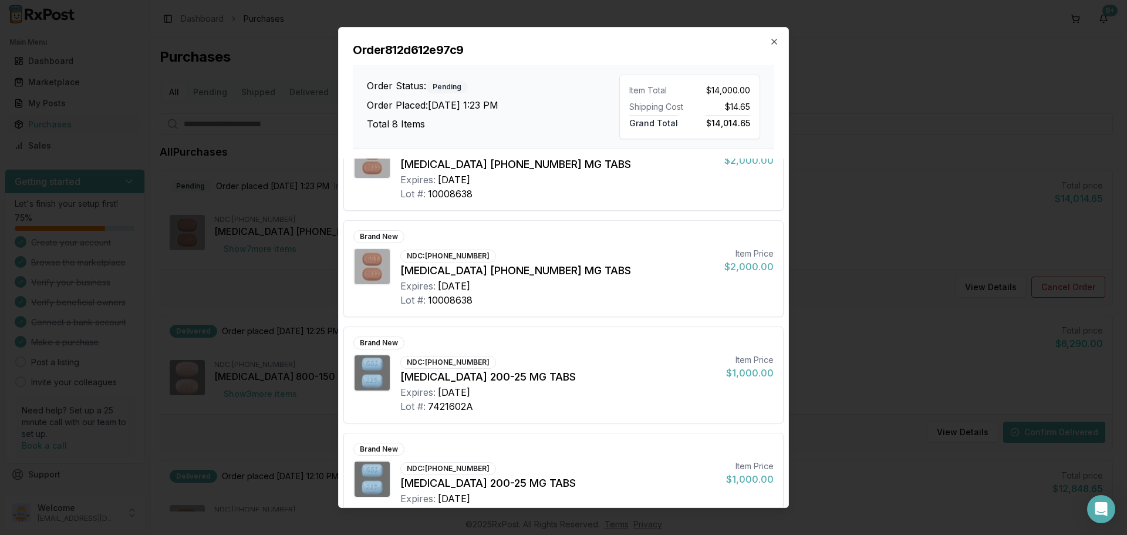
click at [769, 42] on h2 "Order 812d612e97c9" at bounding box center [564, 50] width 422 height 16
click at [767, 42] on h2 "Order 812d612e97c9" at bounding box center [564, 50] width 422 height 16
click at [775, 43] on icon "button" at bounding box center [774, 41] width 9 height 9
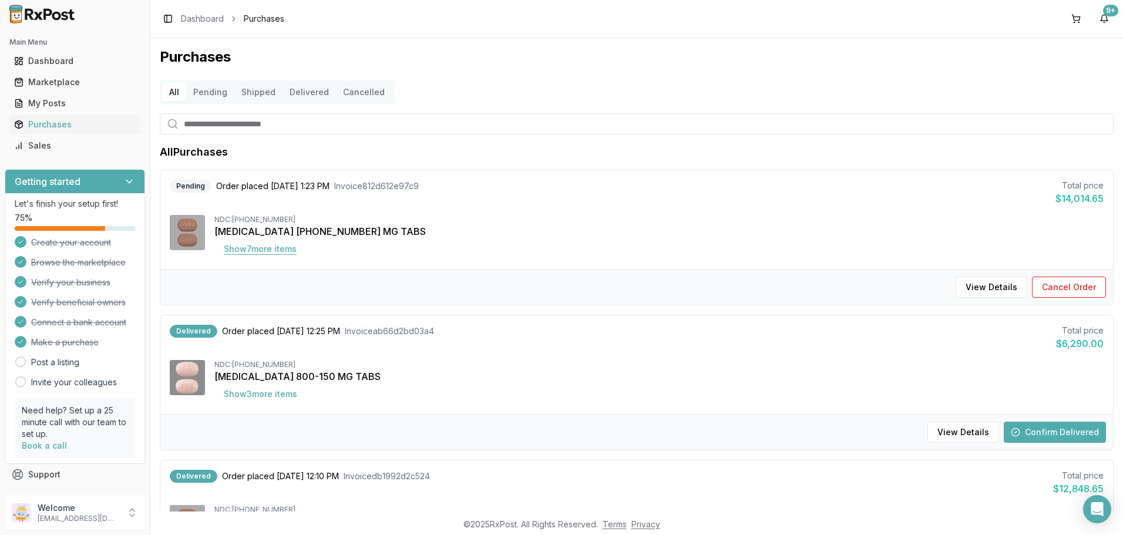
click at [278, 247] on button "Show 7 more item s" at bounding box center [260, 248] width 92 height 21
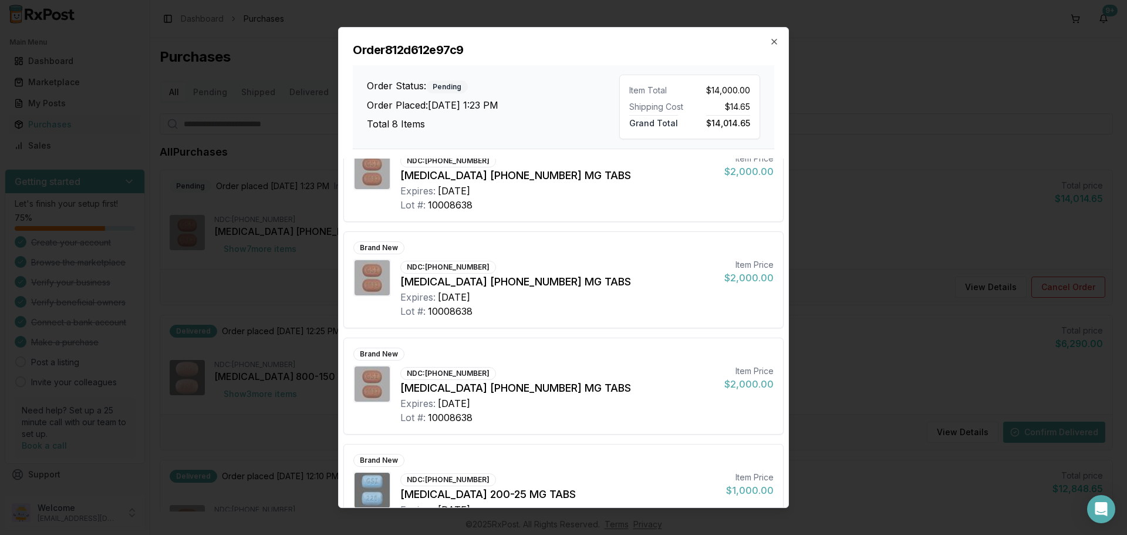
scroll to position [501, 0]
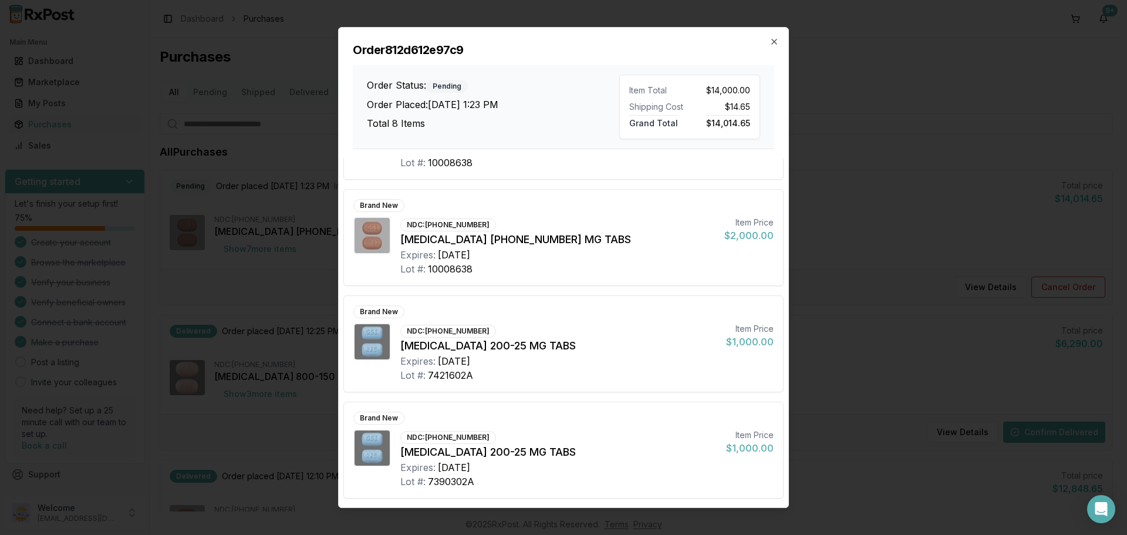
click at [783, 40] on div "Order 812d612e97c9 Order Status: Pending Order Placed: 09/12/2025 1:23 PM Total…" at bounding box center [564, 89] width 450 height 122
click at [776, 42] on icon "button" at bounding box center [774, 41] width 9 height 9
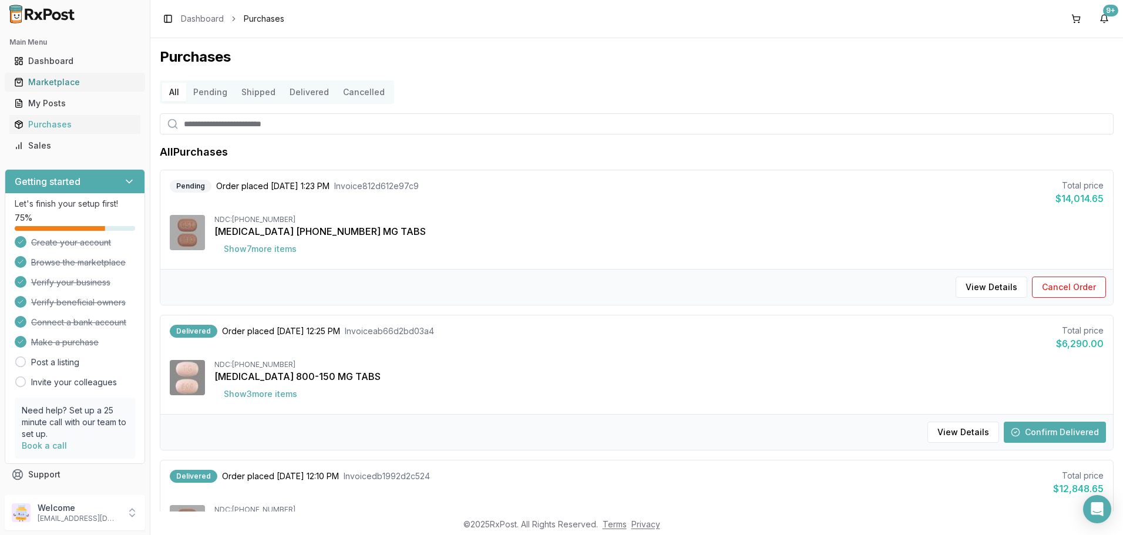
click at [70, 86] on div "Marketplace" at bounding box center [75, 82] width 122 height 12
